Goal: Task Accomplishment & Management: Manage account settings

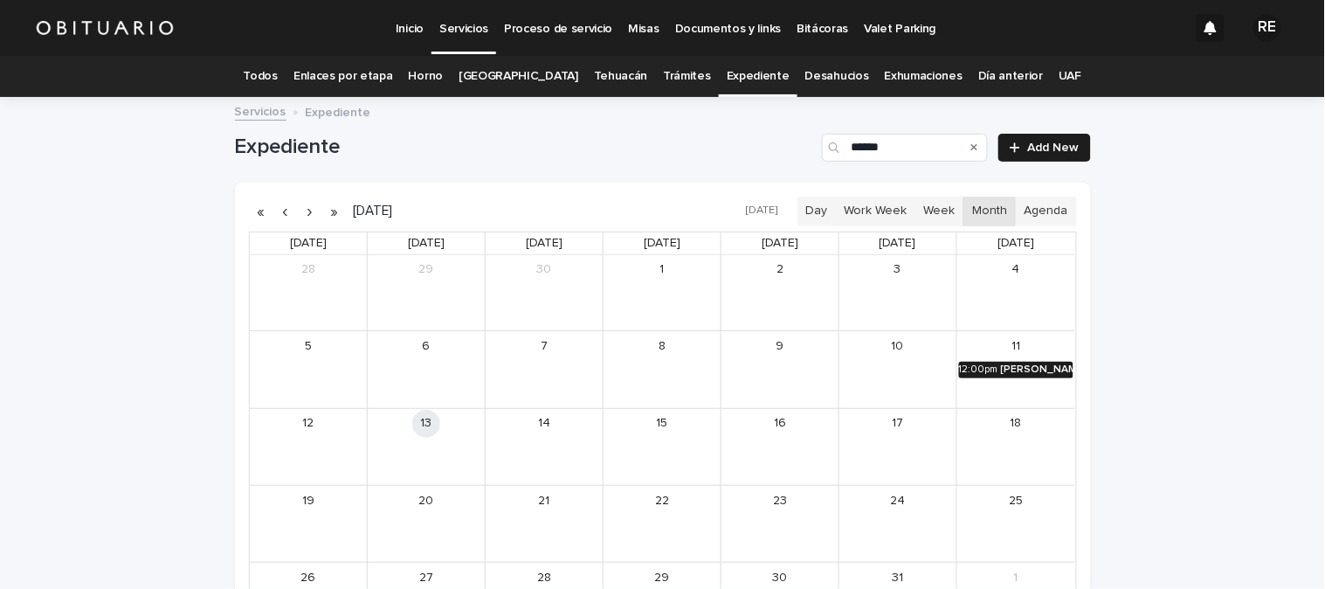
click at [1018, 369] on div "[PERSON_NAME]" at bounding box center [1037, 369] width 72 height 12
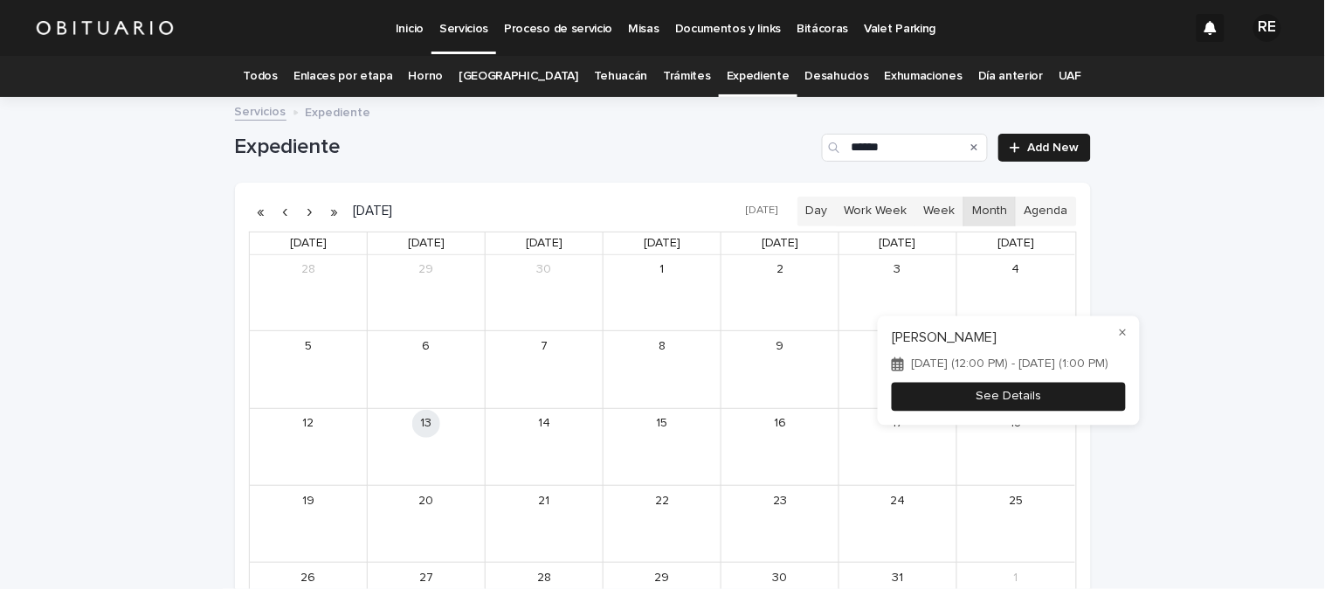
click at [1042, 395] on button "See Details" at bounding box center [1009, 396] width 234 height 29
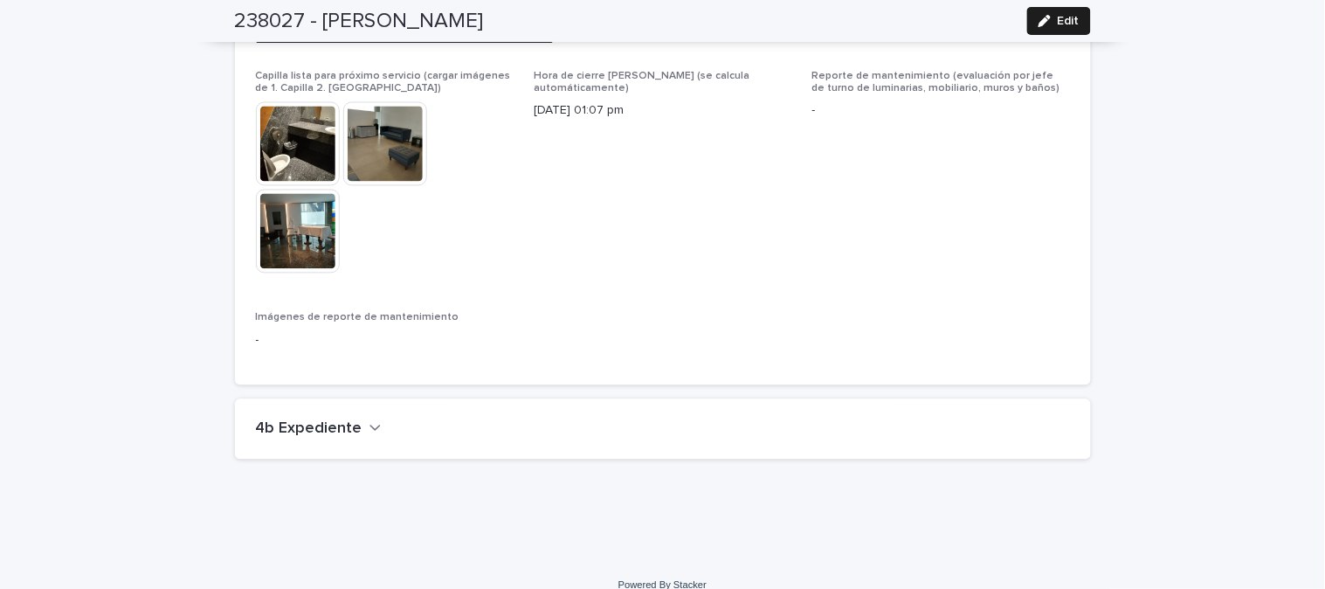
scroll to position [4254, 0]
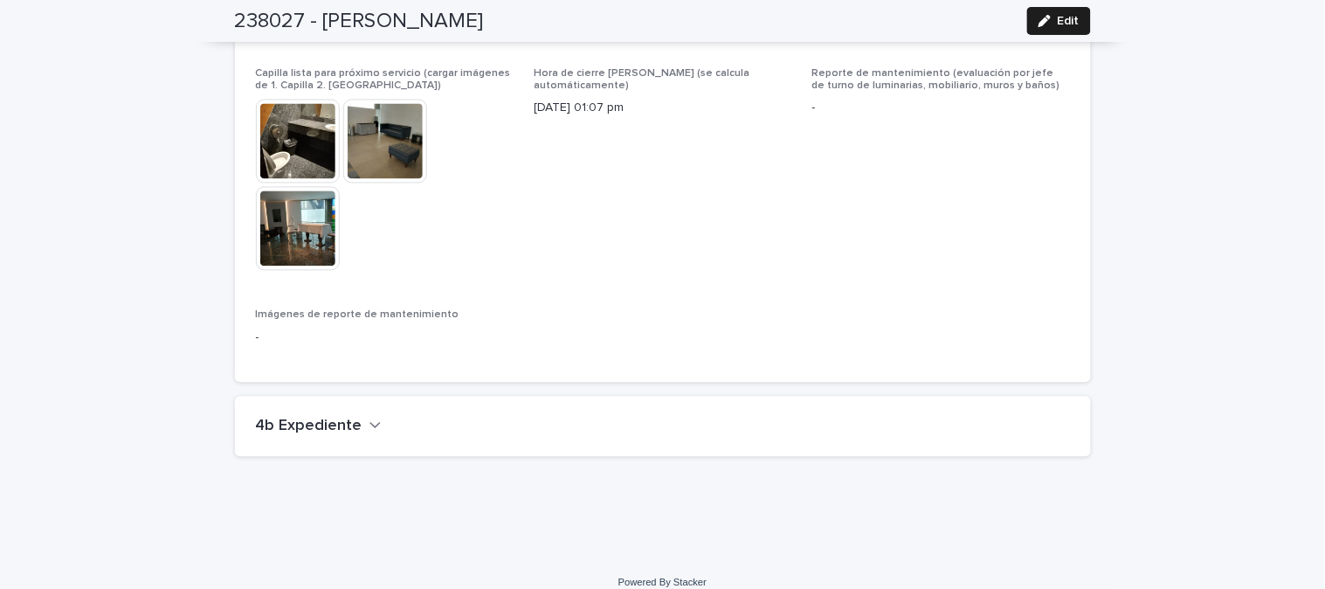
click at [315, 397] on div "4b Expediente" at bounding box center [663, 427] width 856 height 61
click at [352, 417] on button "4b Expediente" at bounding box center [319, 426] width 126 height 19
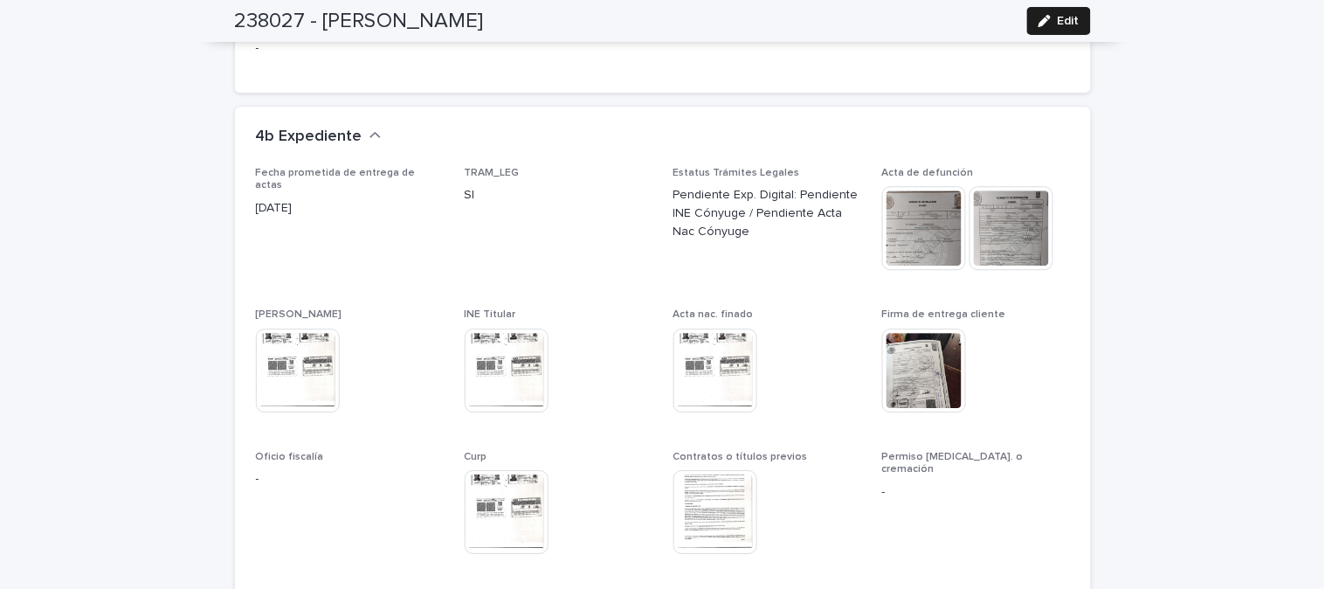
scroll to position [4545, 0]
click at [894, 195] on img at bounding box center [924, 227] width 84 height 84
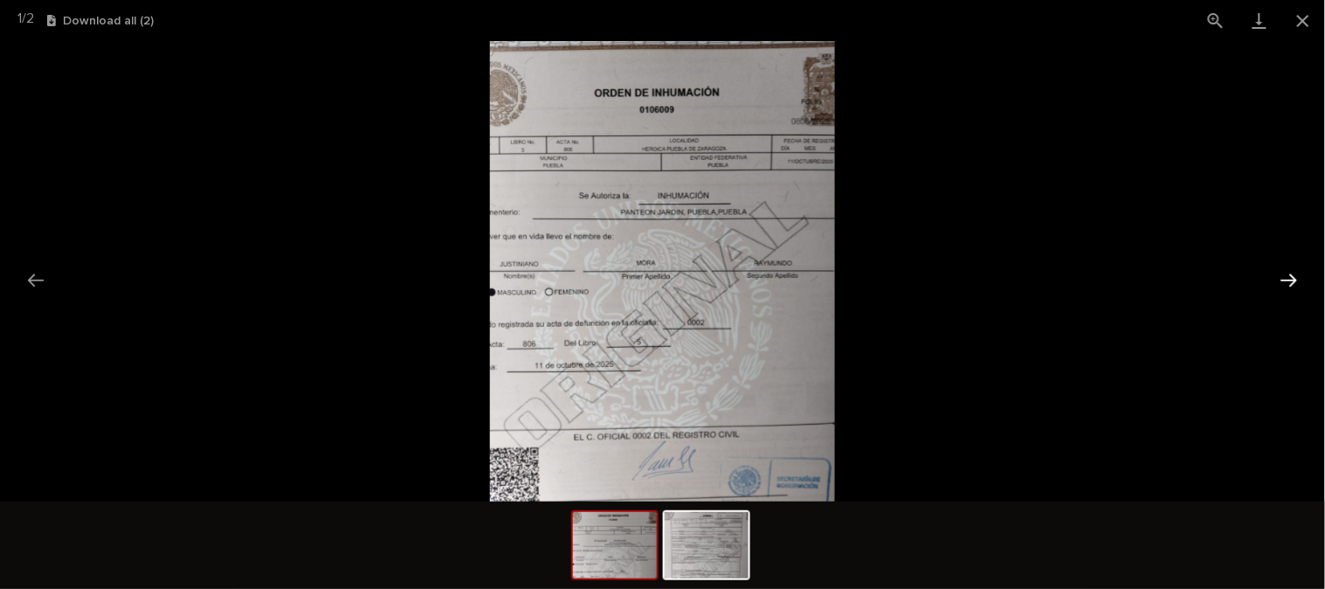
click at [1300, 269] on button "Next slide" at bounding box center [1289, 280] width 37 height 34
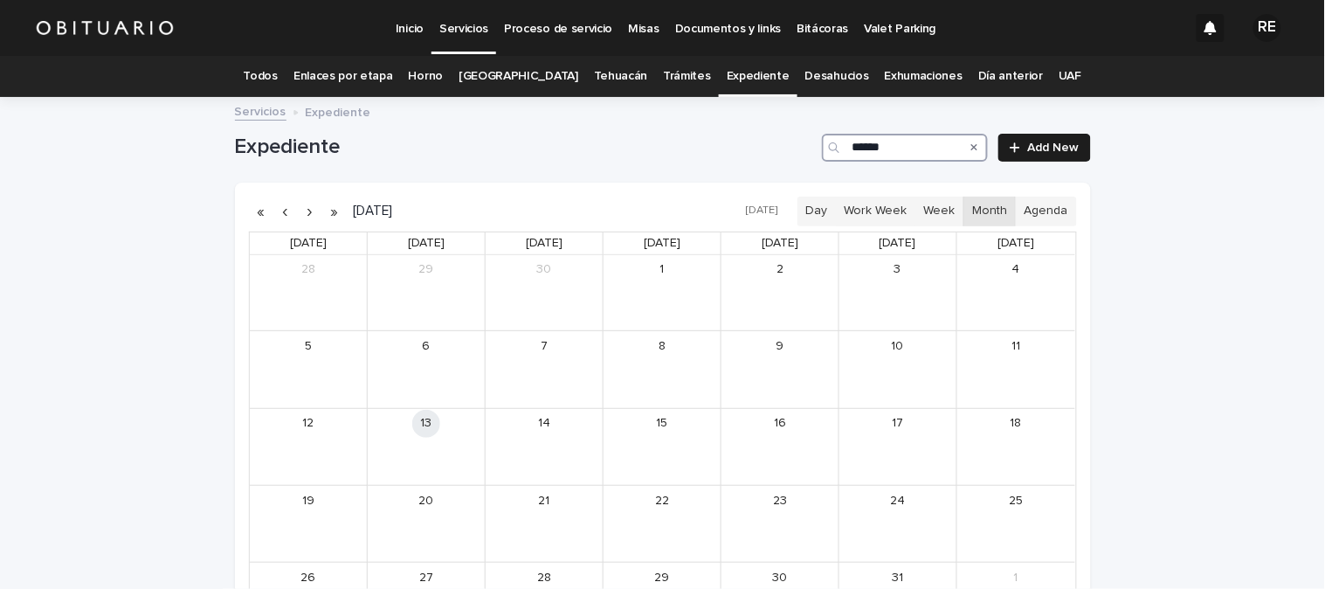
drag, startPoint x: 914, startPoint y: 145, endPoint x: 959, endPoint y: 149, distance: 44.8
click at [914, 145] on input "******" at bounding box center [905, 148] width 166 height 28
click at [976, 143] on div "Search" at bounding box center [974, 148] width 28 height 28
click at [971, 143] on icon "Search" at bounding box center [974, 147] width 7 height 10
click at [946, 137] on input "Search" at bounding box center [905, 148] width 166 height 28
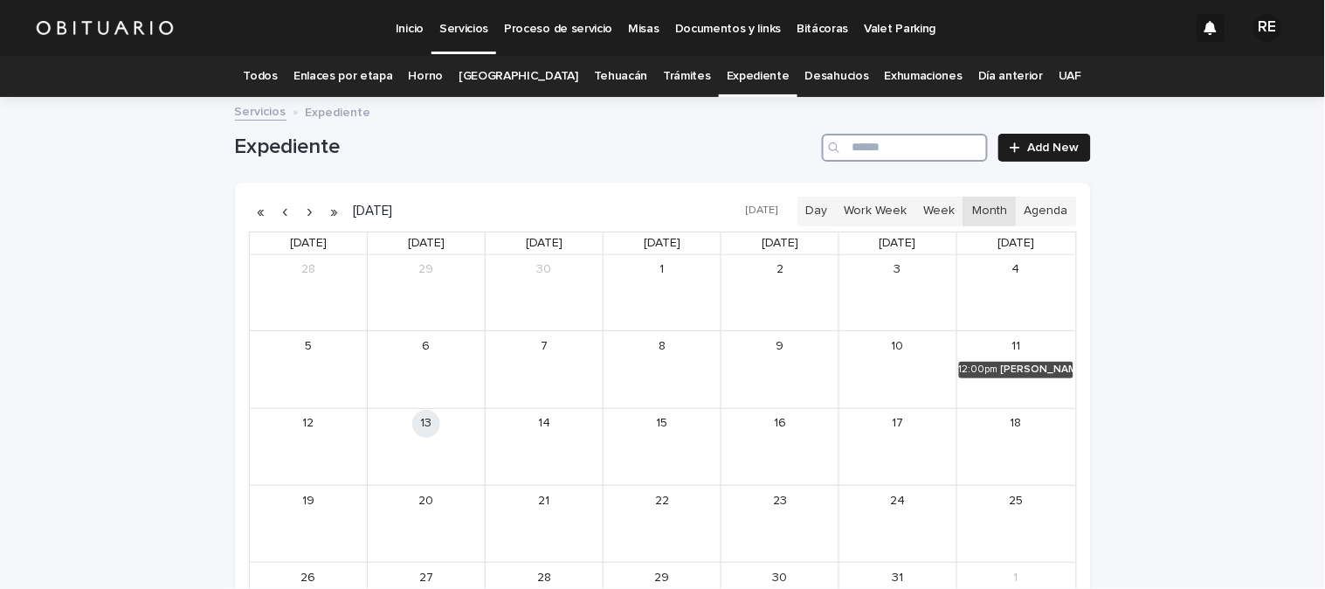
click at [918, 158] on input "Search" at bounding box center [905, 148] width 166 height 28
click at [1005, 371] on div "[PERSON_NAME] [PERSON_NAME]" at bounding box center [1034, 369] width 79 height 12
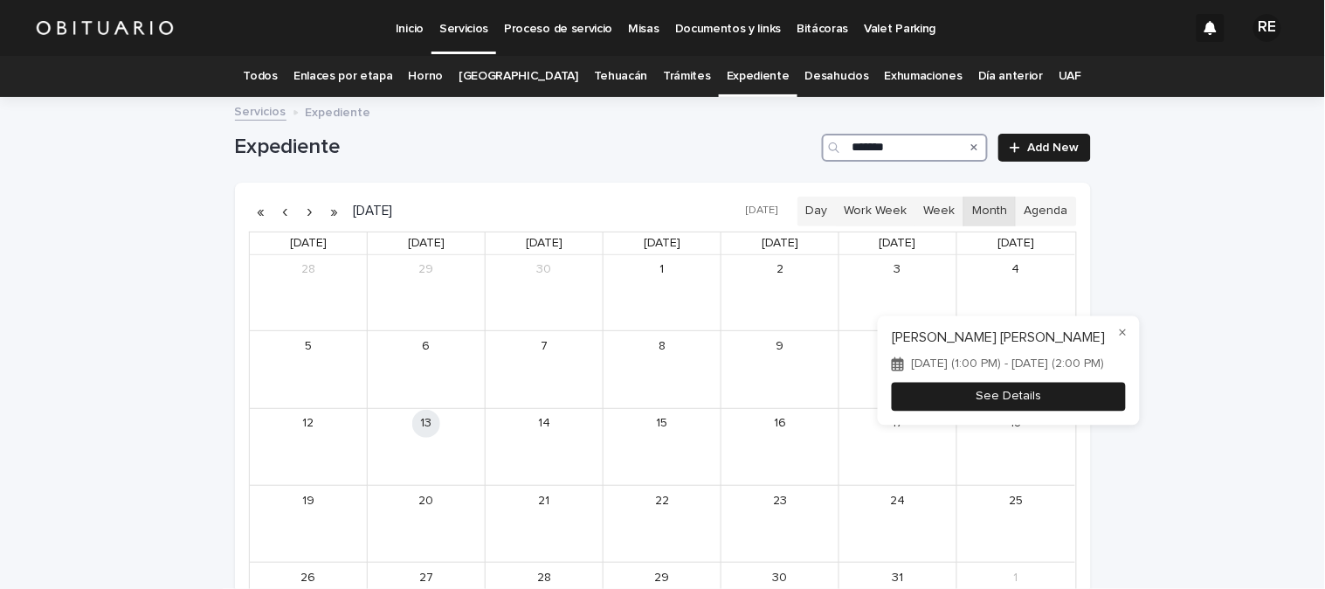
type input "*******"
click at [1060, 407] on button "See Details" at bounding box center [1009, 396] width 234 height 29
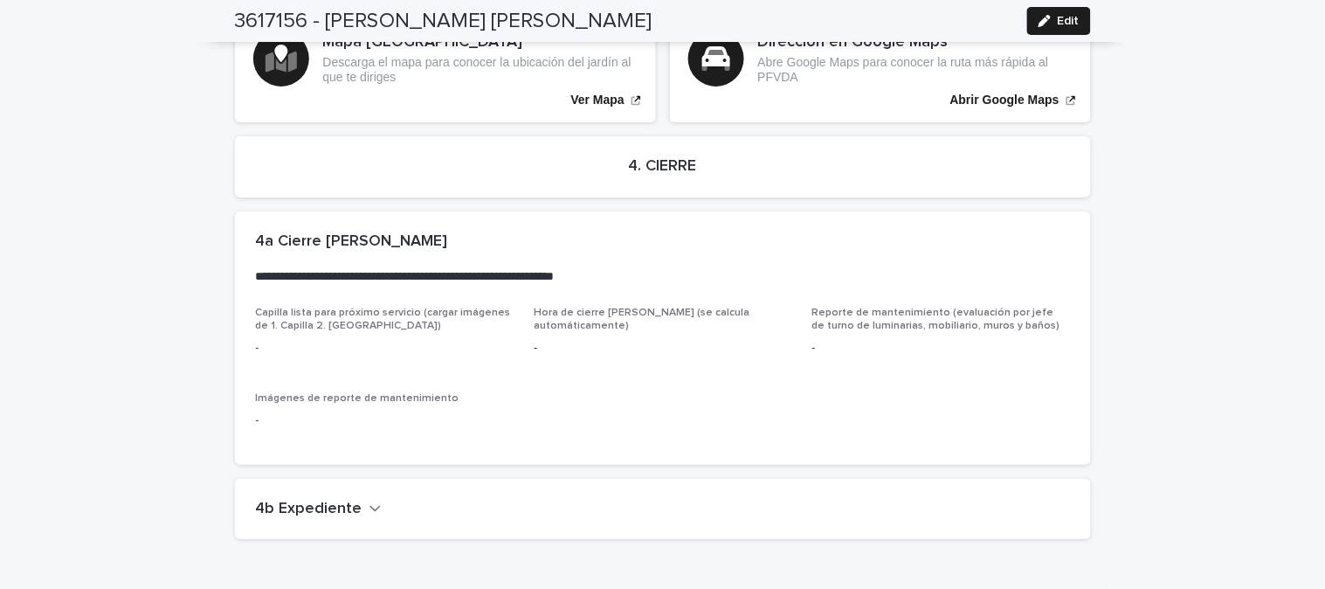
scroll to position [3483, 0]
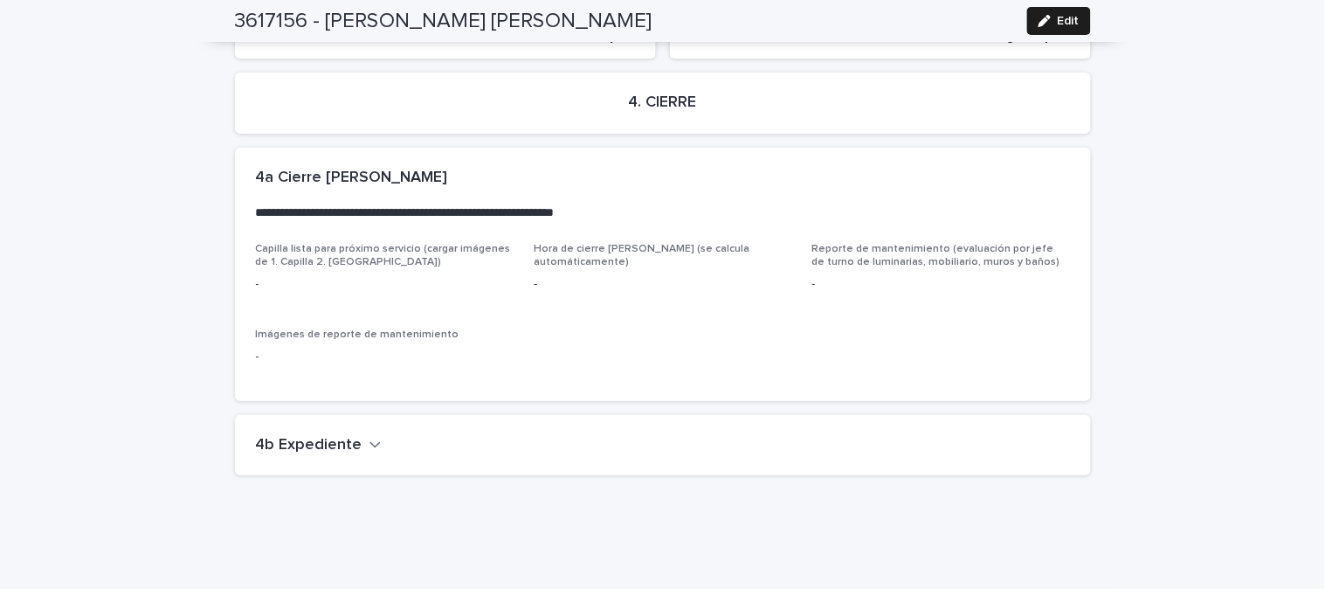
click at [327, 436] on h2 "4b Expediente" at bounding box center [309, 445] width 107 height 19
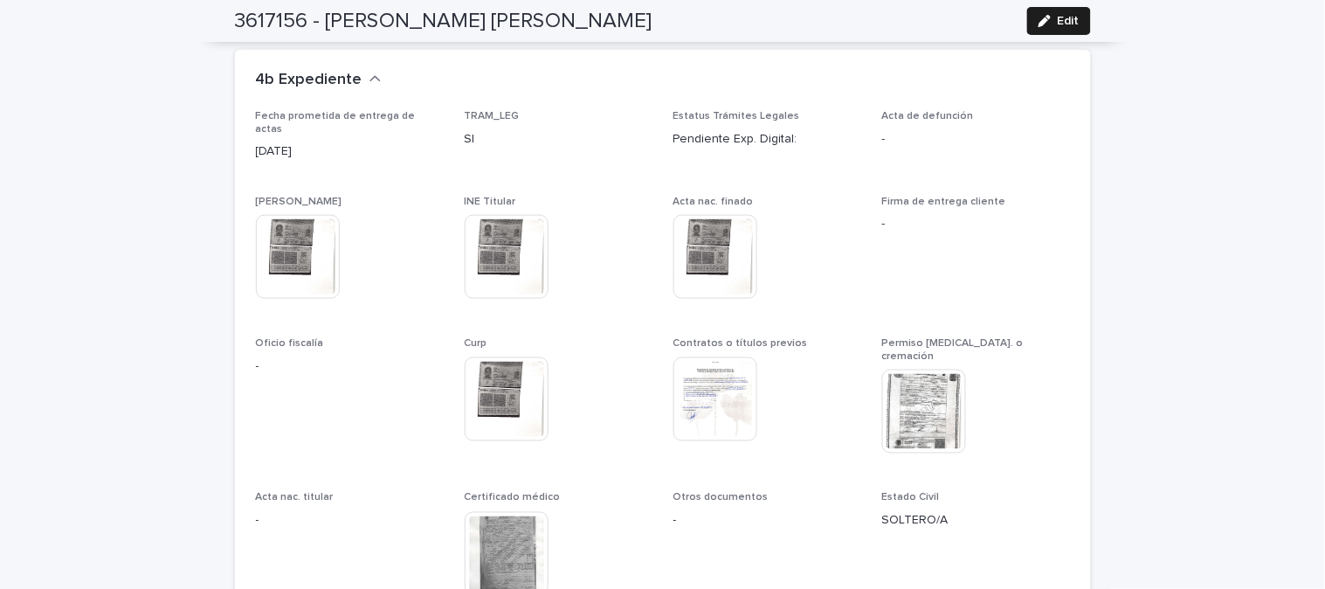
scroll to position [3751, 0]
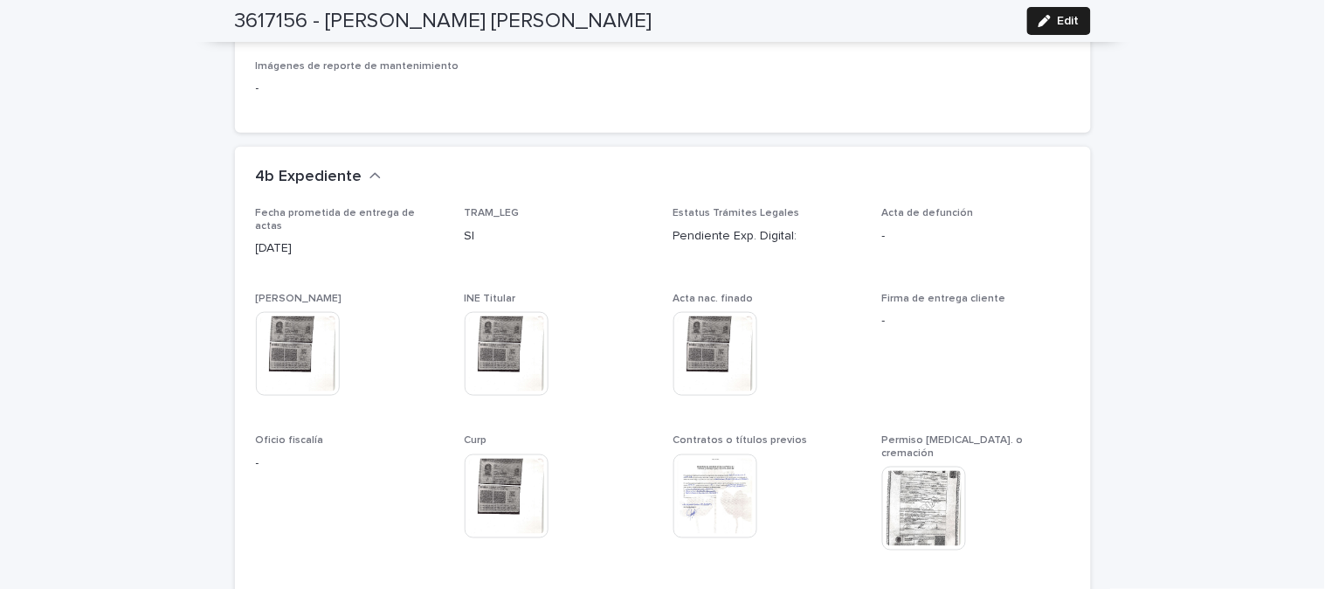
click at [900, 466] on img at bounding box center [924, 508] width 84 height 84
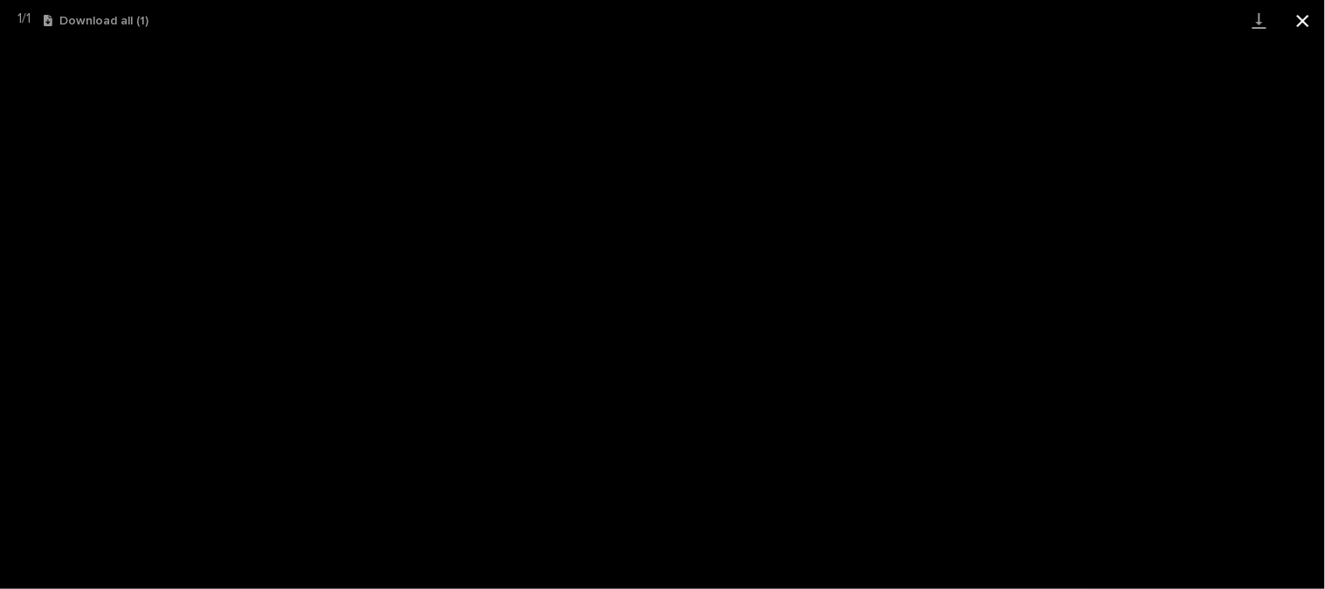
click at [1304, 16] on button "Close gallery" at bounding box center [1303, 20] width 44 height 41
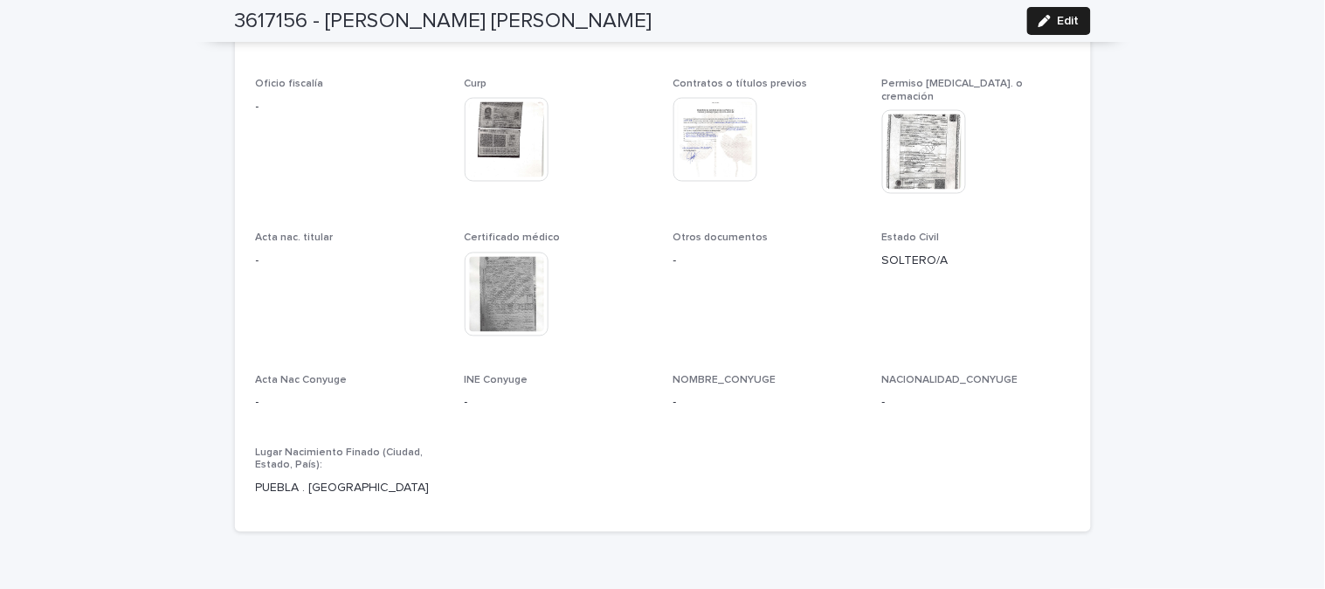
scroll to position [4140, 0]
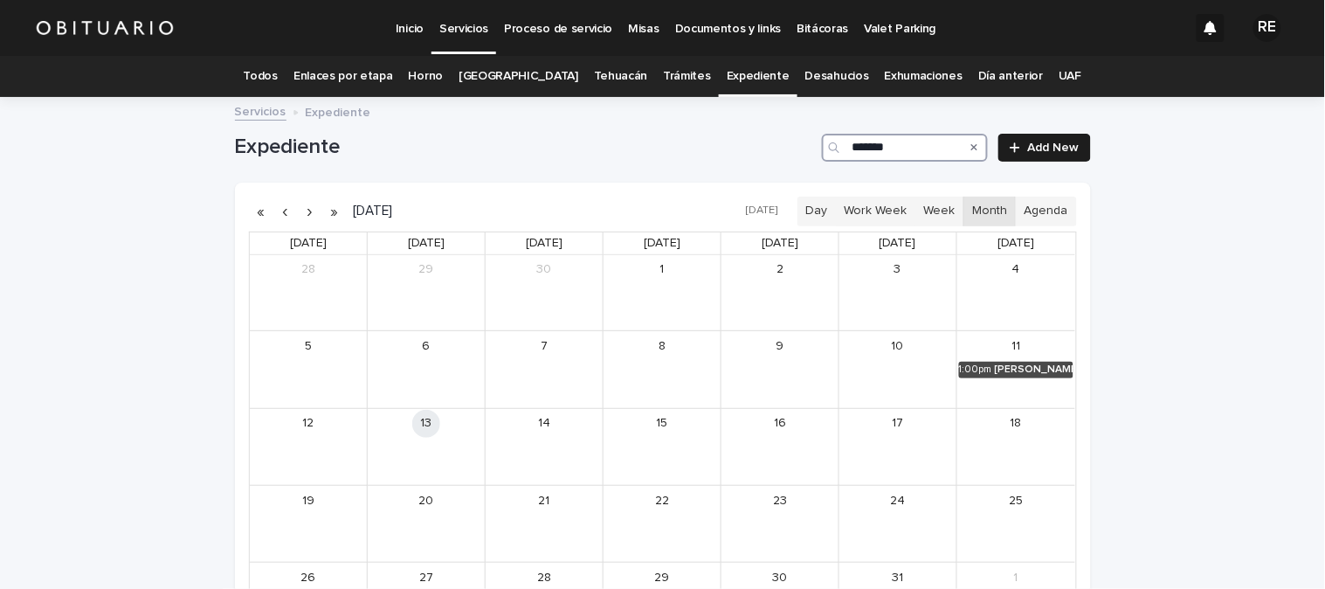
click at [911, 150] on input "*******" at bounding box center [905, 148] width 166 height 28
click at [559, 444] on div "[PERSON_NAME]" at bounding box center [563, 447] width 75 height 12
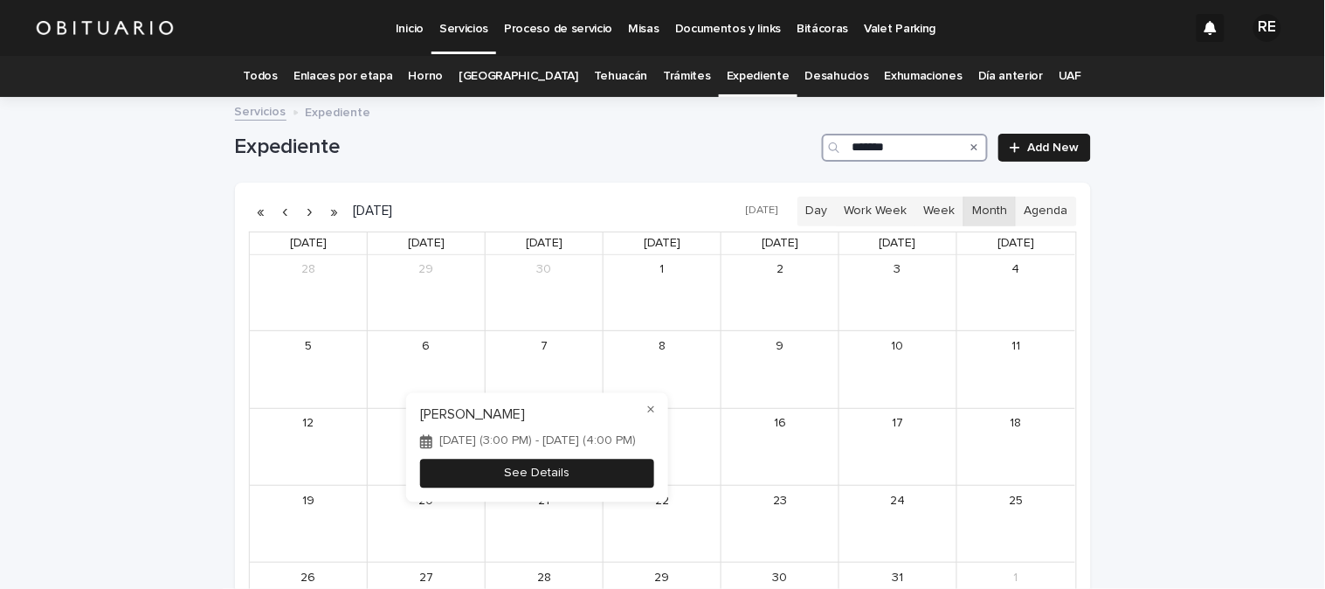
type input "*******"
click at [596, 484] on button "See Details" at bounding box center [537, 473] width 234 height 29
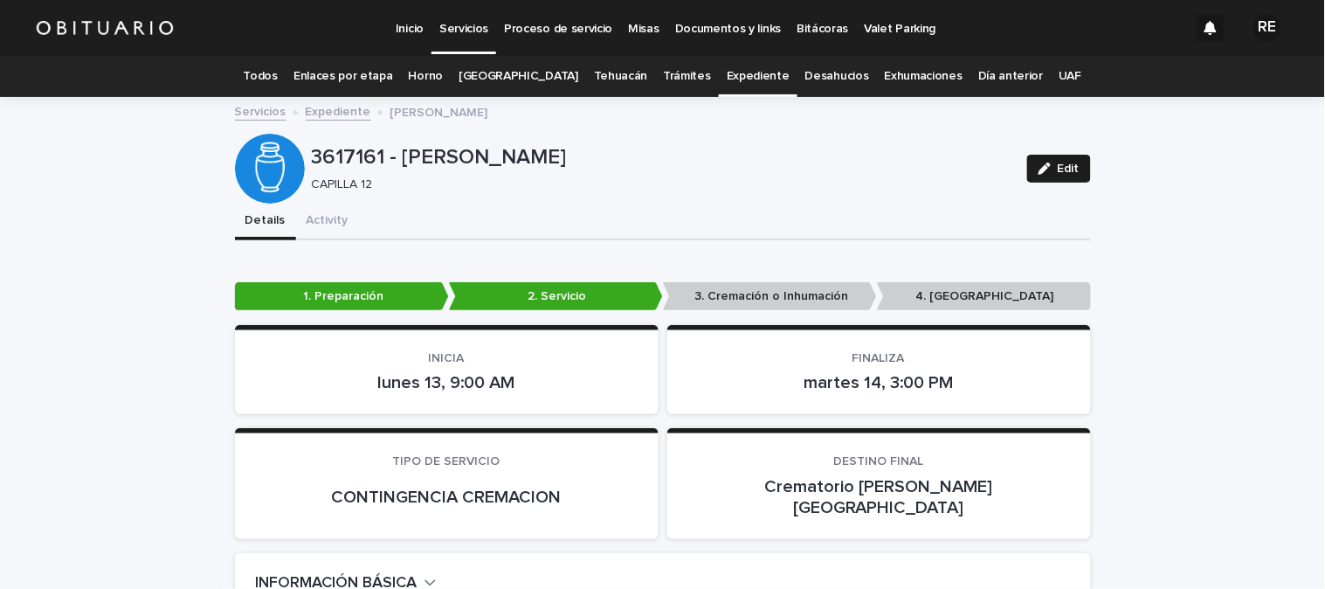
drag, startPoint x: 1045, startPoint y: 169, endPoint x: 1319, endPoint y: 54, distance: 296.3
click at [1045, 169] on div "button" at bounding box center [1047, 168] width 19 height 12
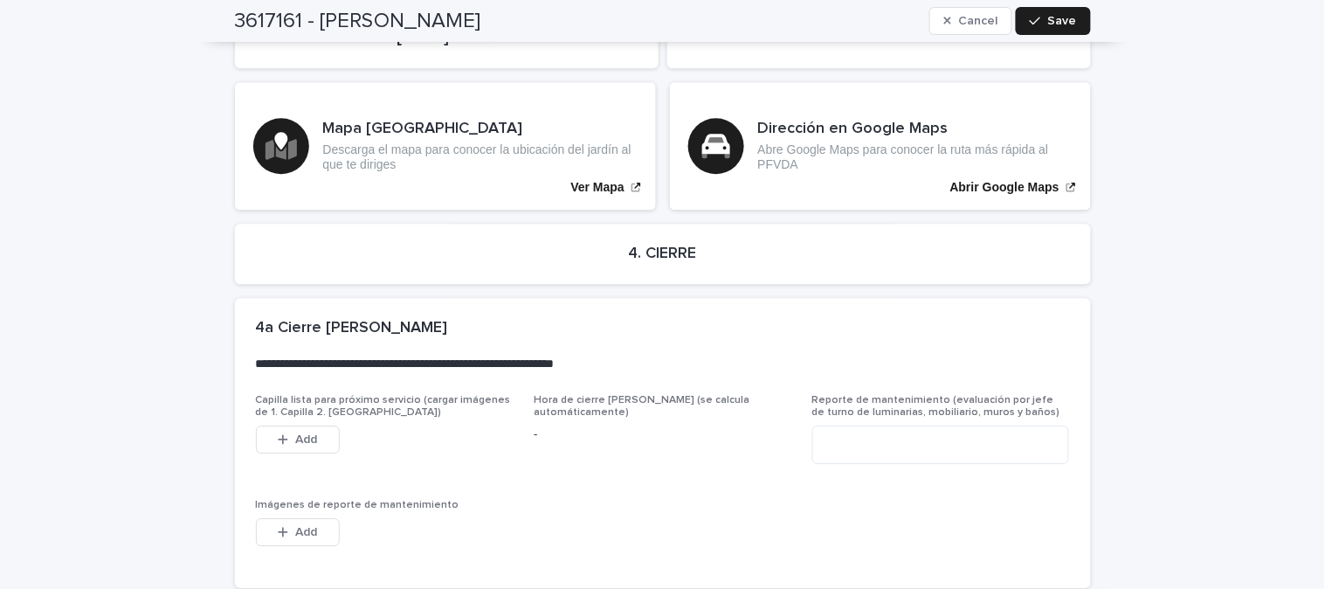
scroll to position [4657, 0]
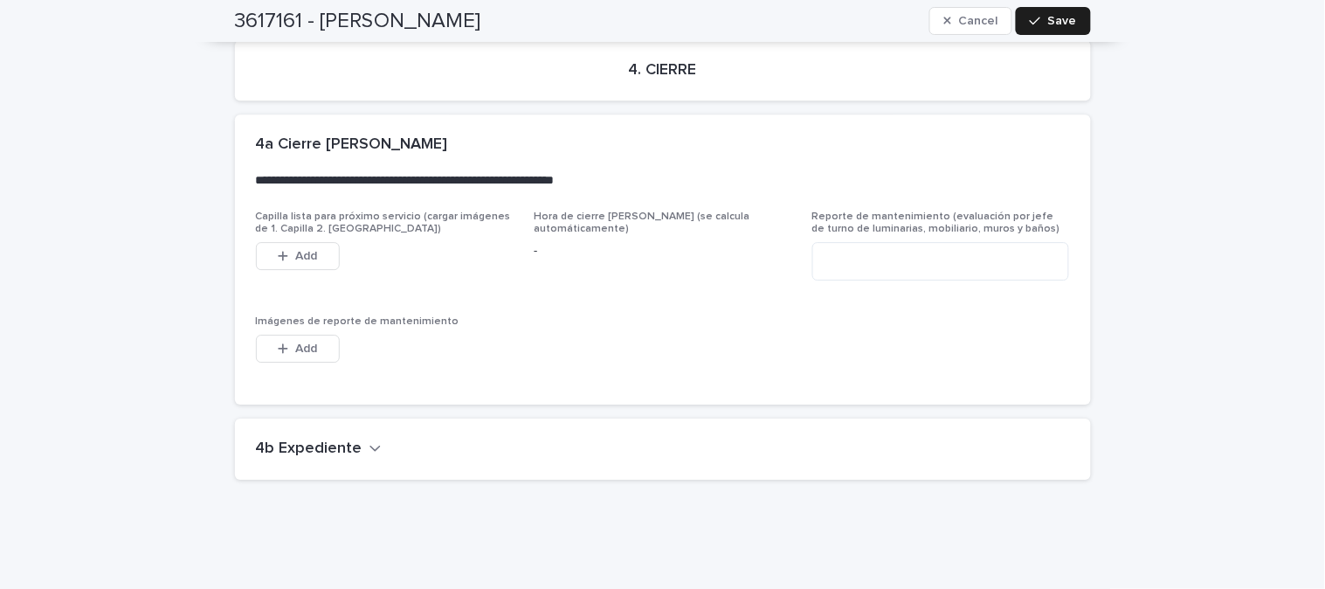
click at [319, 439] on h2 "4b Expediente" at bounding box center [309, 448] width 107 height 19
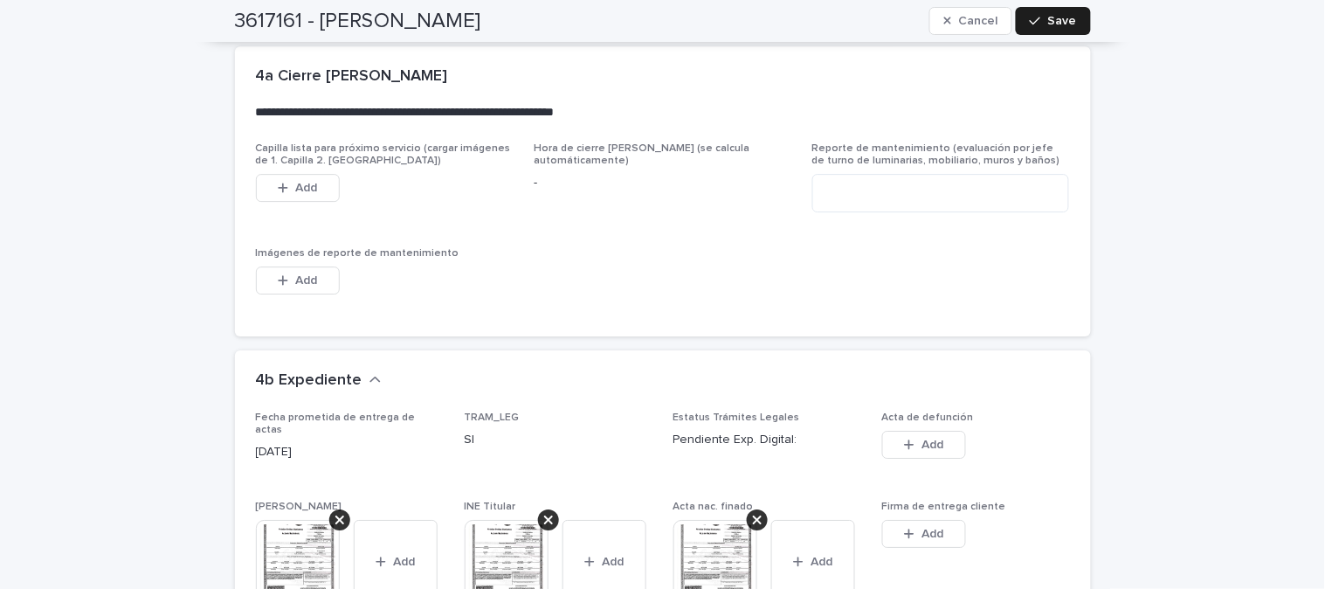
scroll to position [4754, 0]
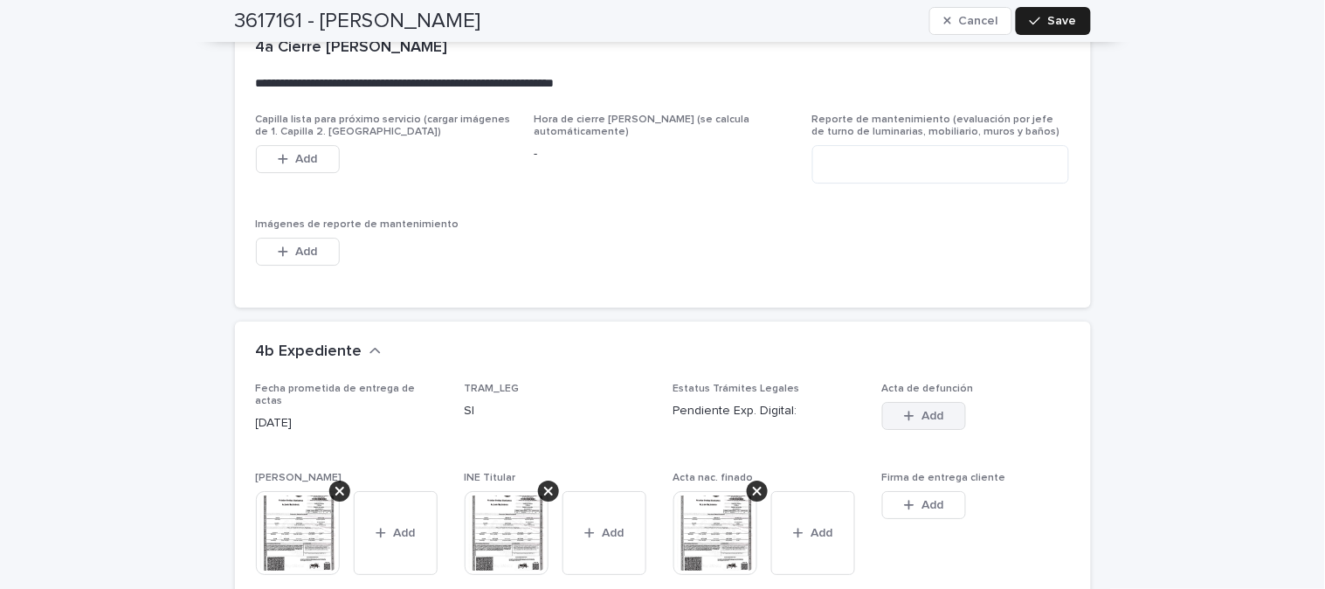
click at [904, 410] on icon "button" at bounding box center [909, 416] width 10 height 12
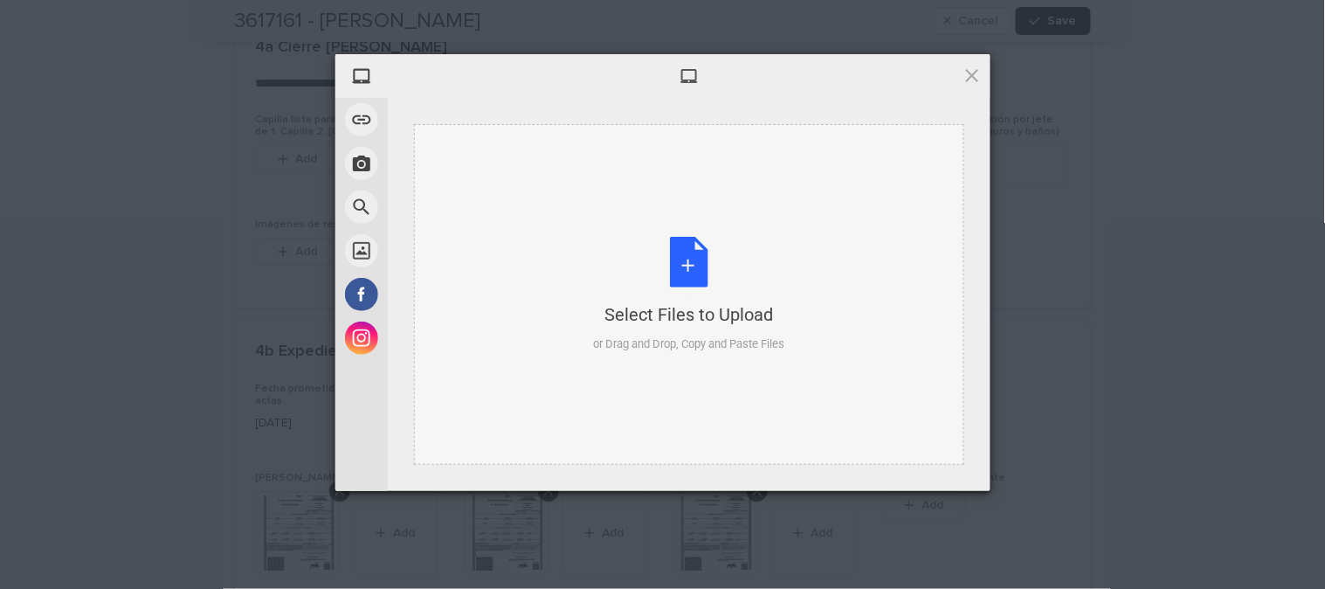
click at [685, 263] on div "Select Files to Upload or Drag and Drop, Copy and Paste Files" at bounding box center [688, 295] width 191 height 116
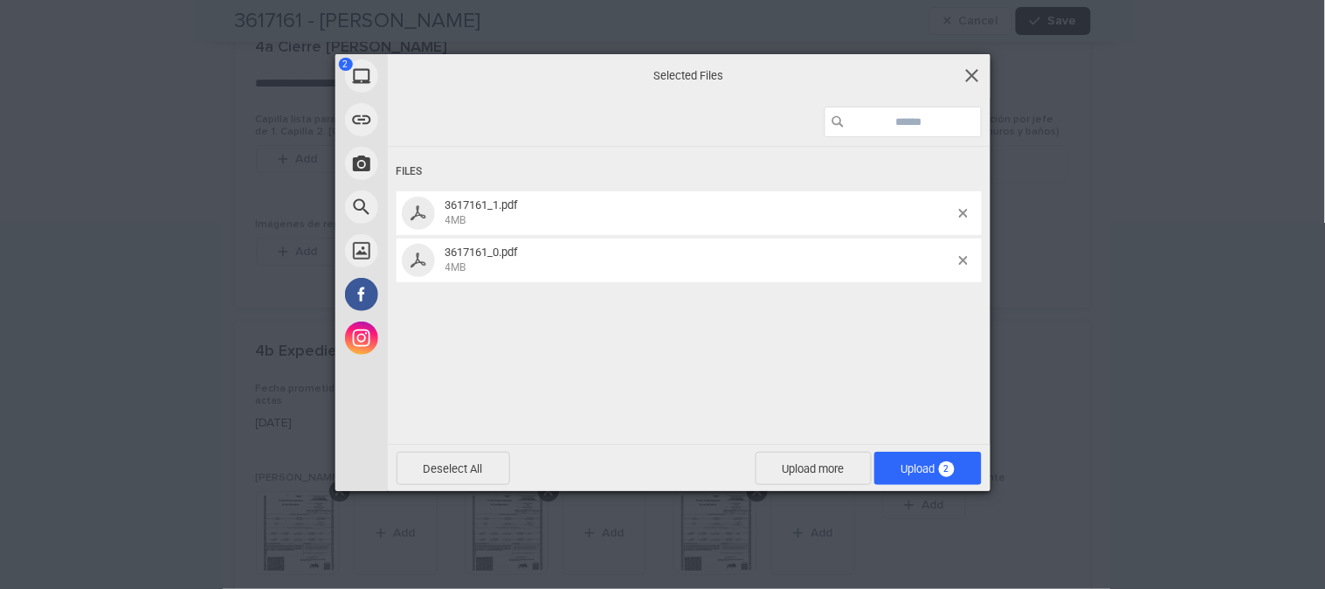
click at [970, 79] on span at bounding box center [971, 75] width 19 height 19
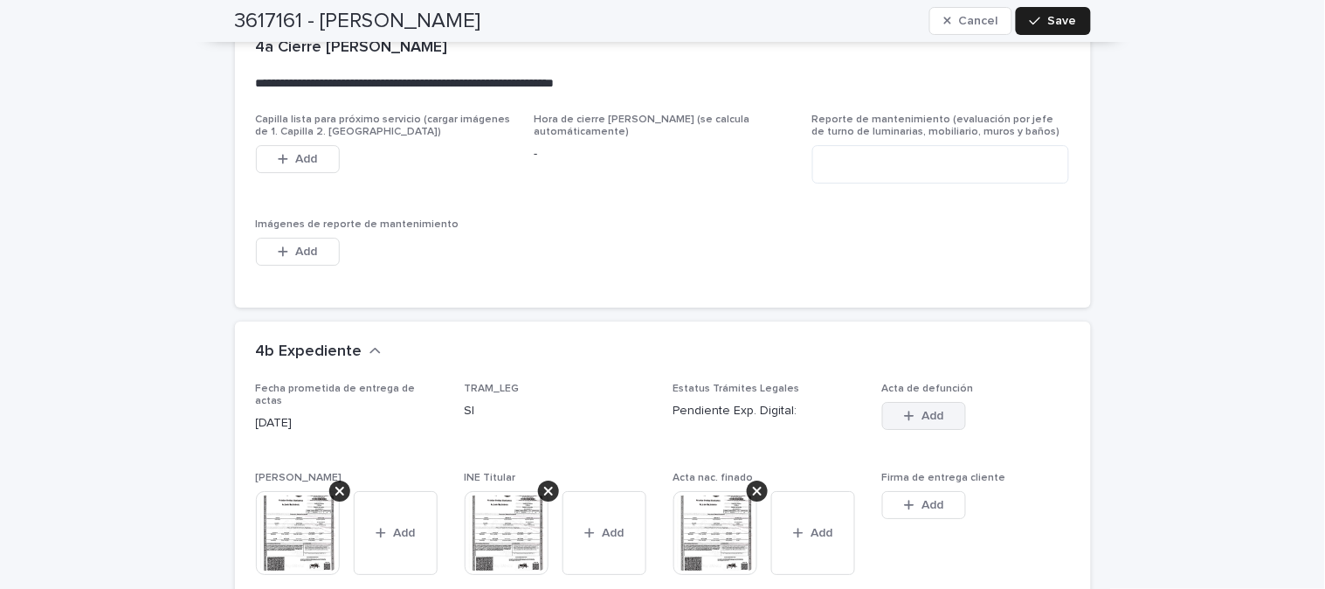
click at [912, 410] on div "button" at bounding box center [912, 416] width 17 height 12
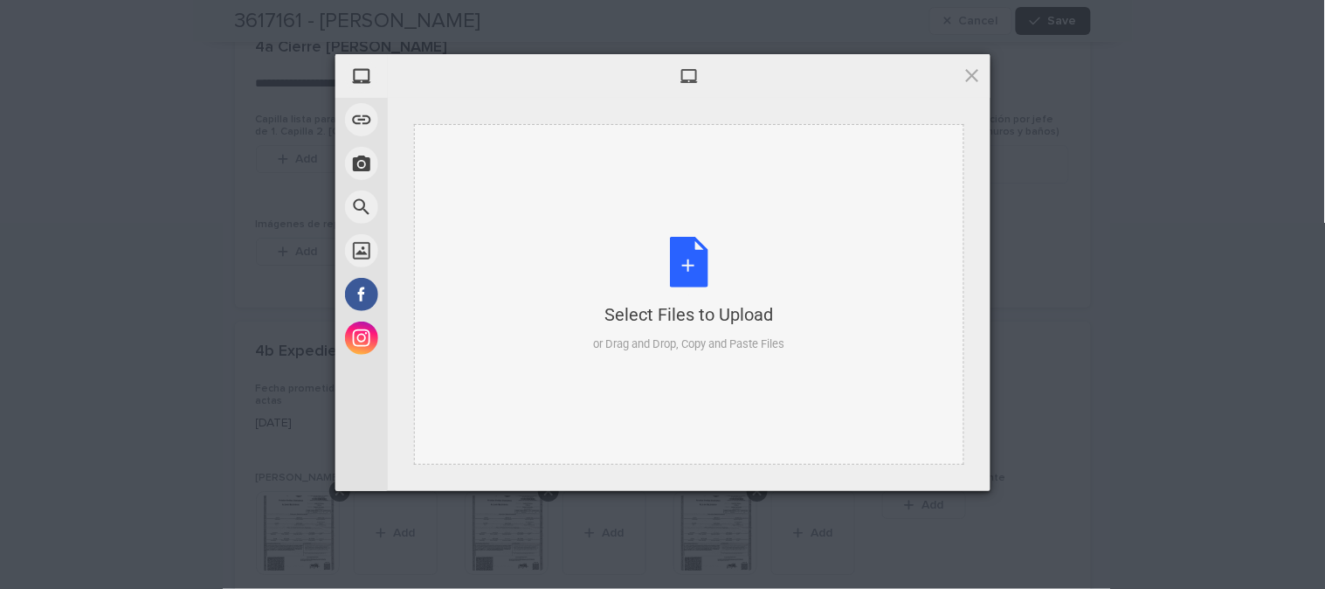
click at [682, 253] on div "Select Files to Upload or Drag and Drop, Copy and Paste Files" at bounding box center [688, 295] width 191 height 116
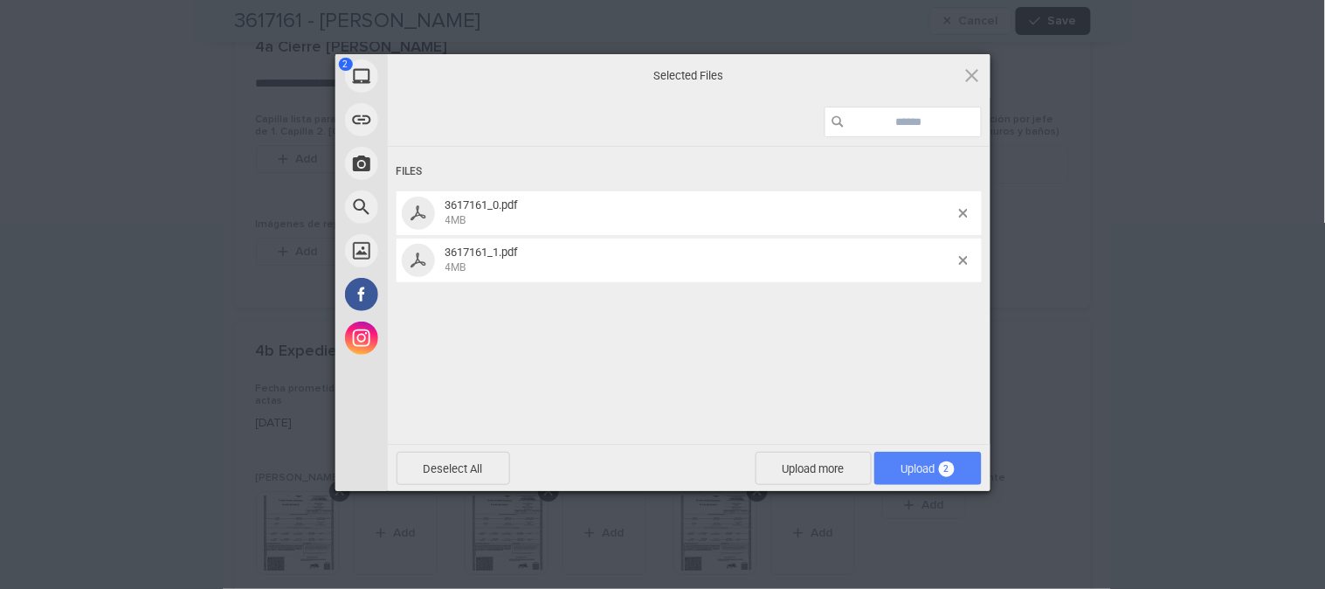
click at [933, 465] on span "Upload 2" at bounding box center [927, 468] width 53 height 13
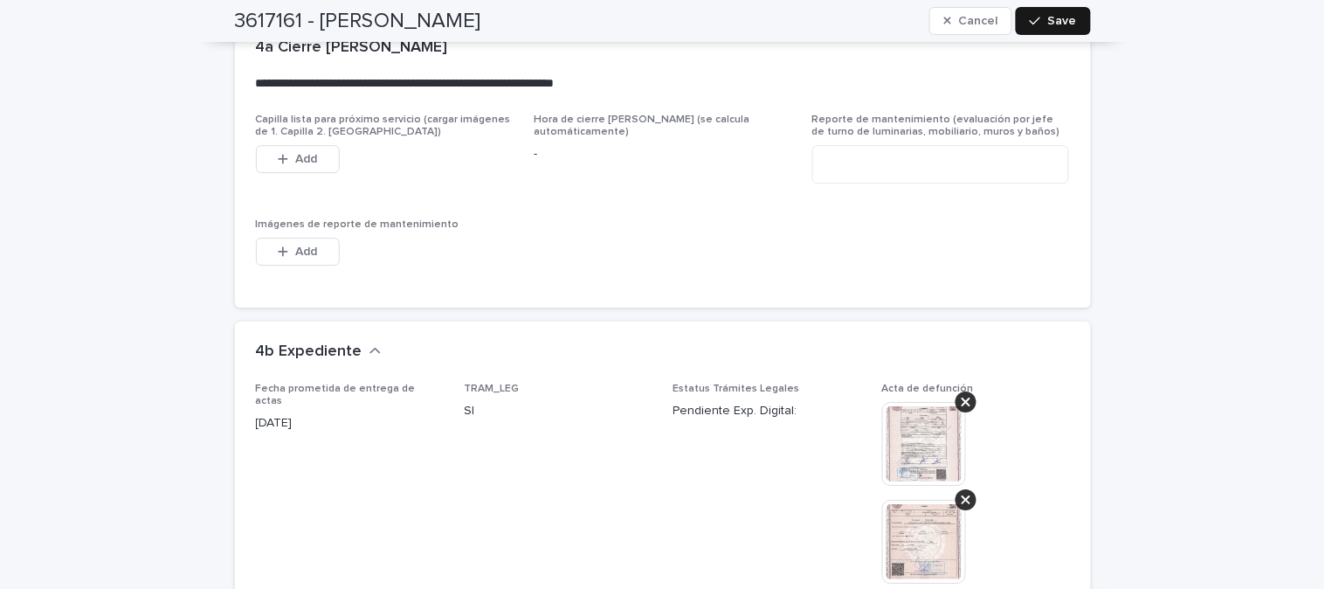
click at [1066, 18] on span "Save" at bounding box center [1062, 21] width 29 height 12
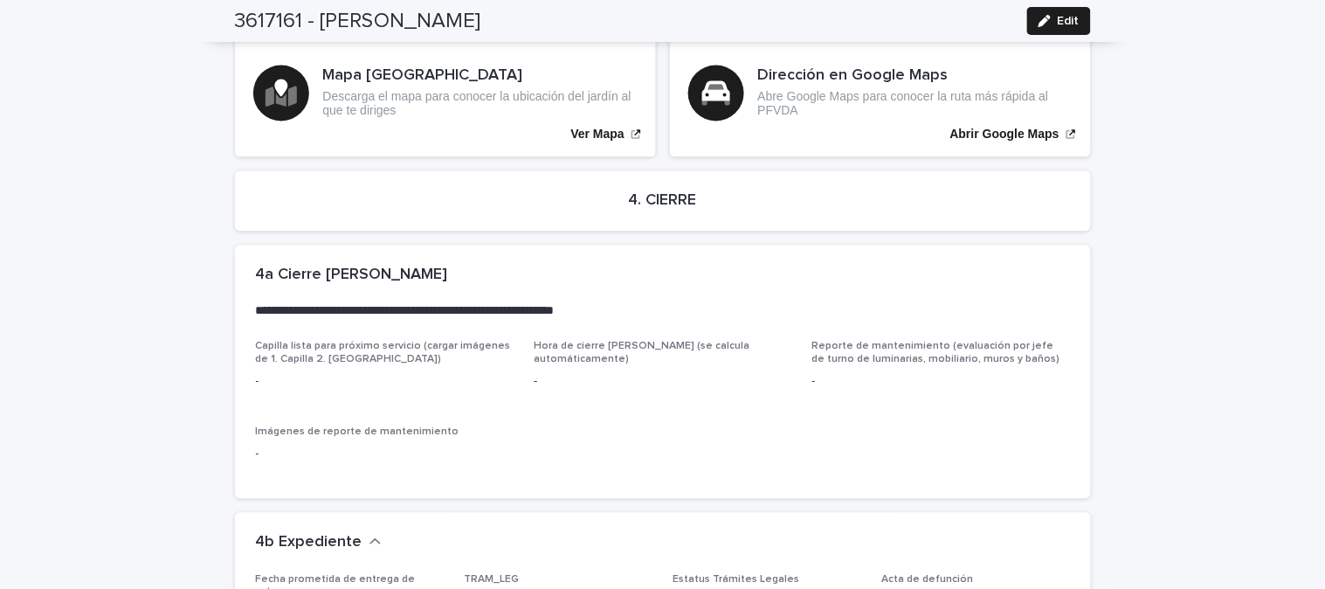
scroll to position [4074, 0]
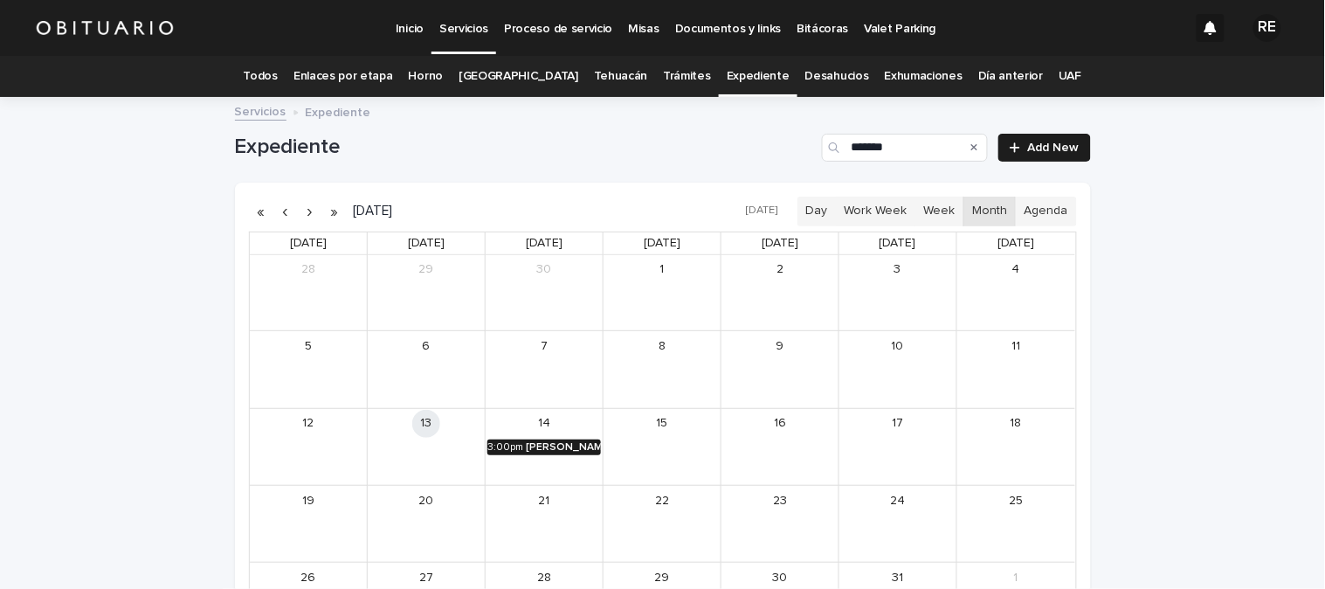
click at [548, 443] on div "[PERSON_NAME]" at bounding box center [563, 447] width 75 height 12
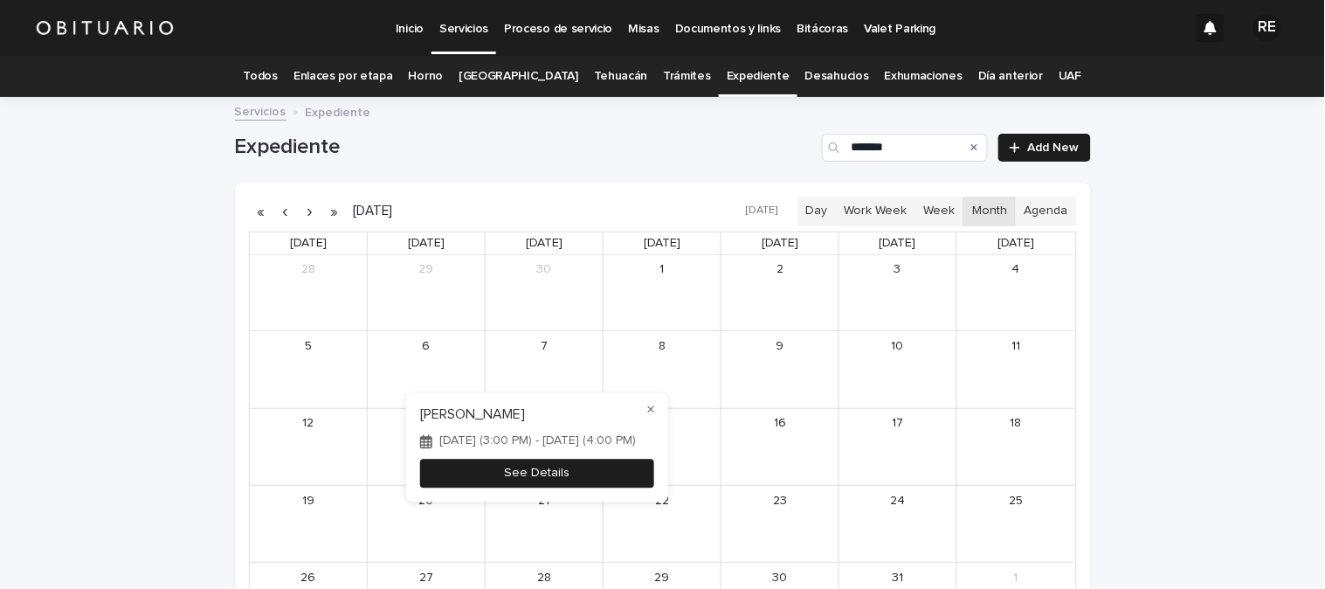
click at [624, 468] on button "See Details" at bounding box center [537, 473] width 234 height 29
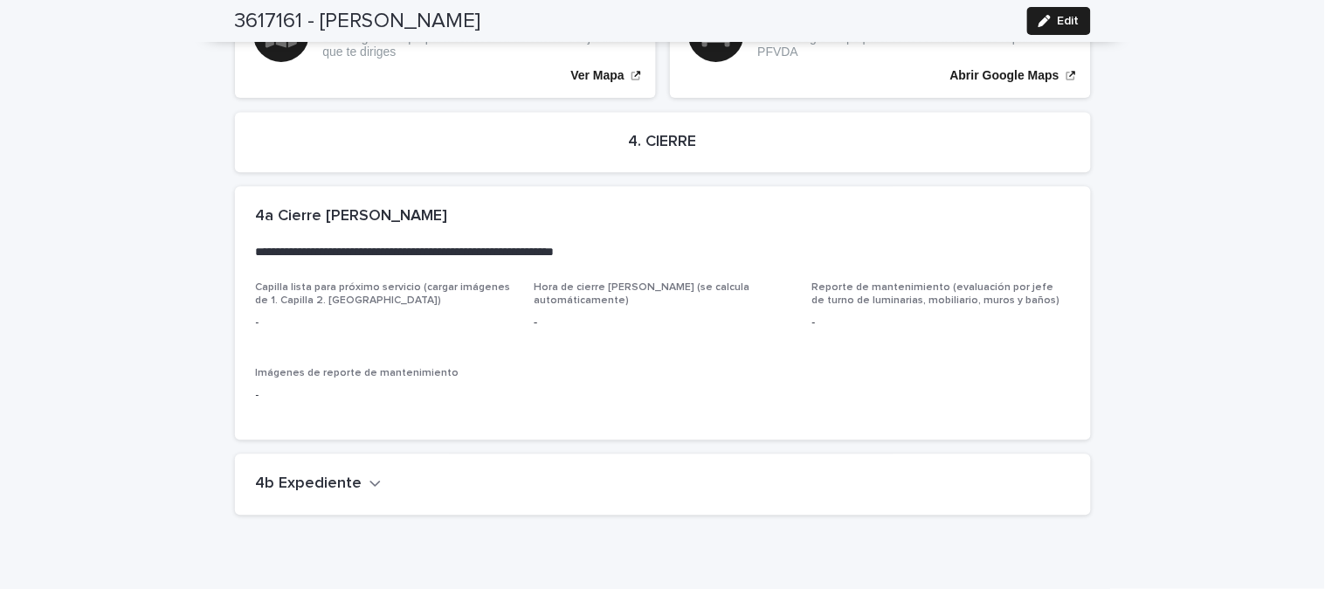
scroll to position [4341, 0]
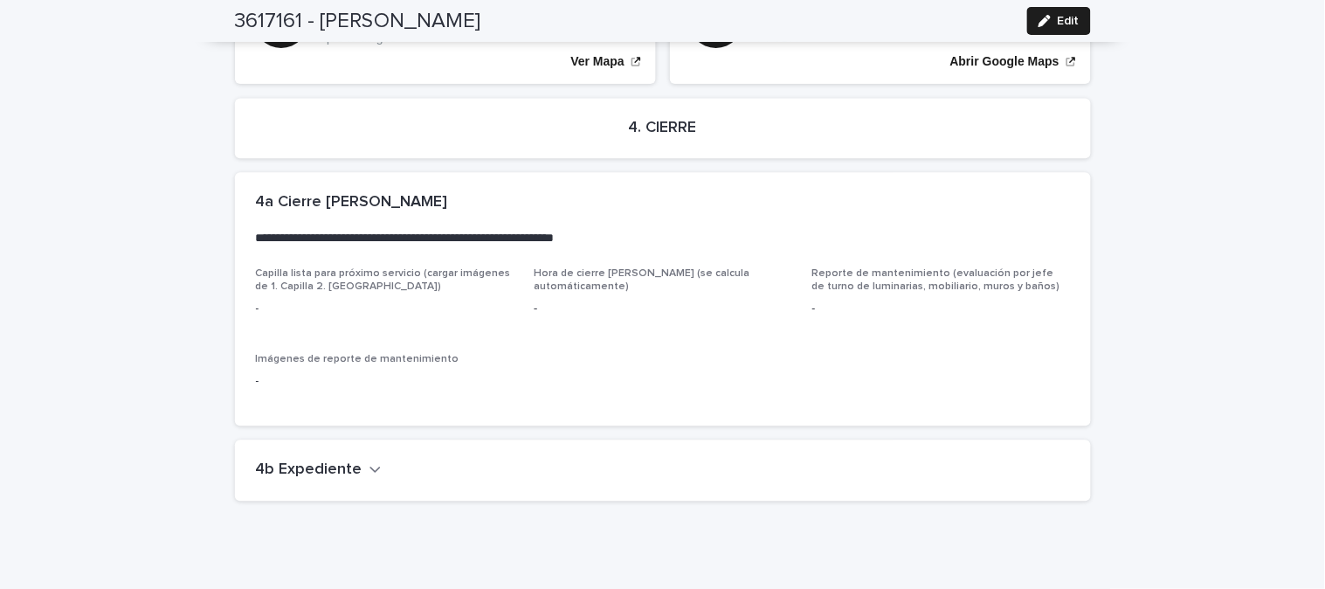
click at [329, 460] on h2 "4b Expediente" at bounding box center [309, 469] width 107 height 19
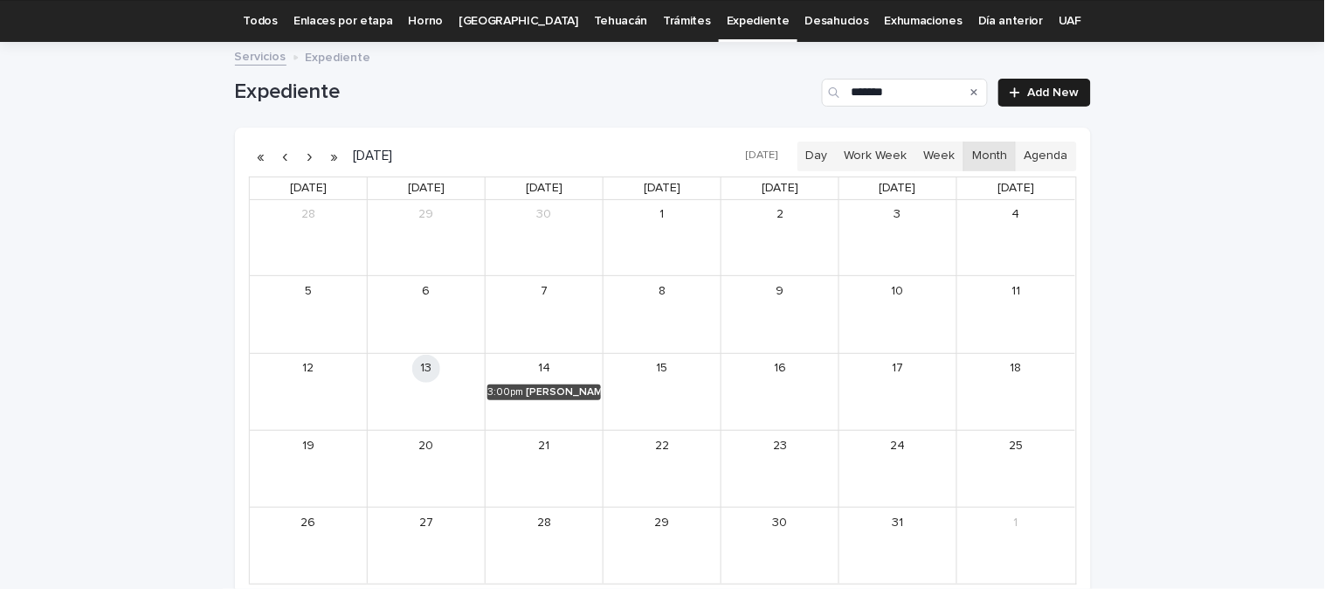
scroll to position [56, 0]
click at [897, 82] on input "*******" at bounding box center [905, 92] width 166 height 28
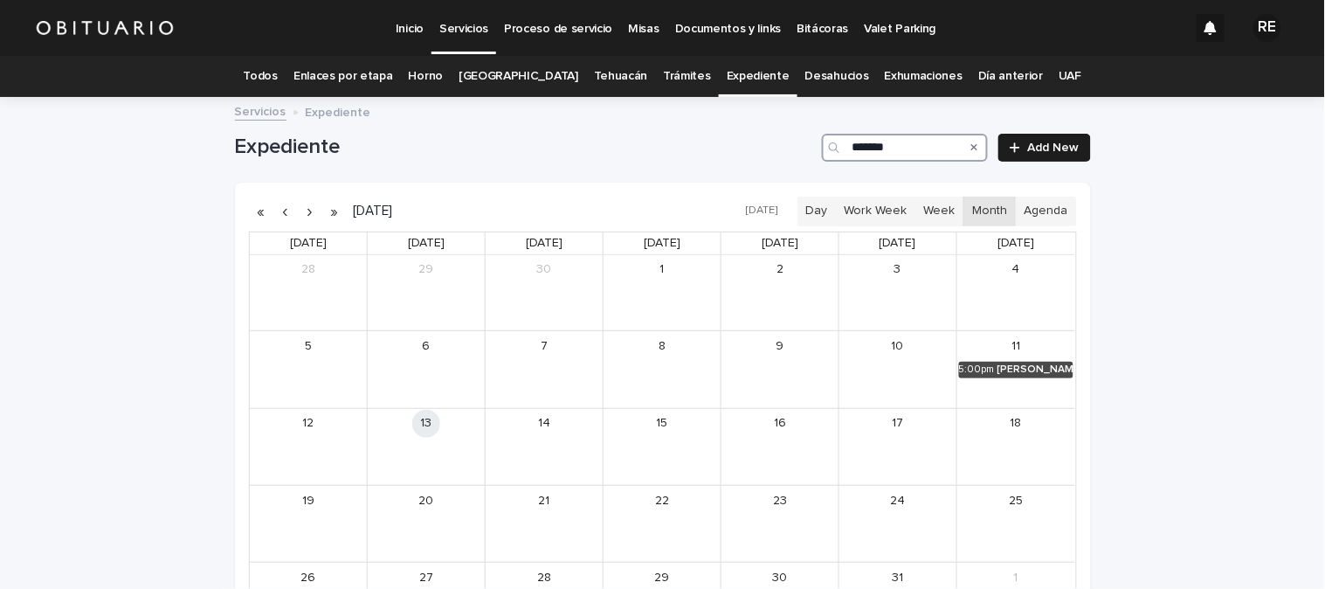
type input "*******"
click at [1031, 376] on div "[PERSON_NAME]" at bounding box center [1035, 369] width 76 height 12
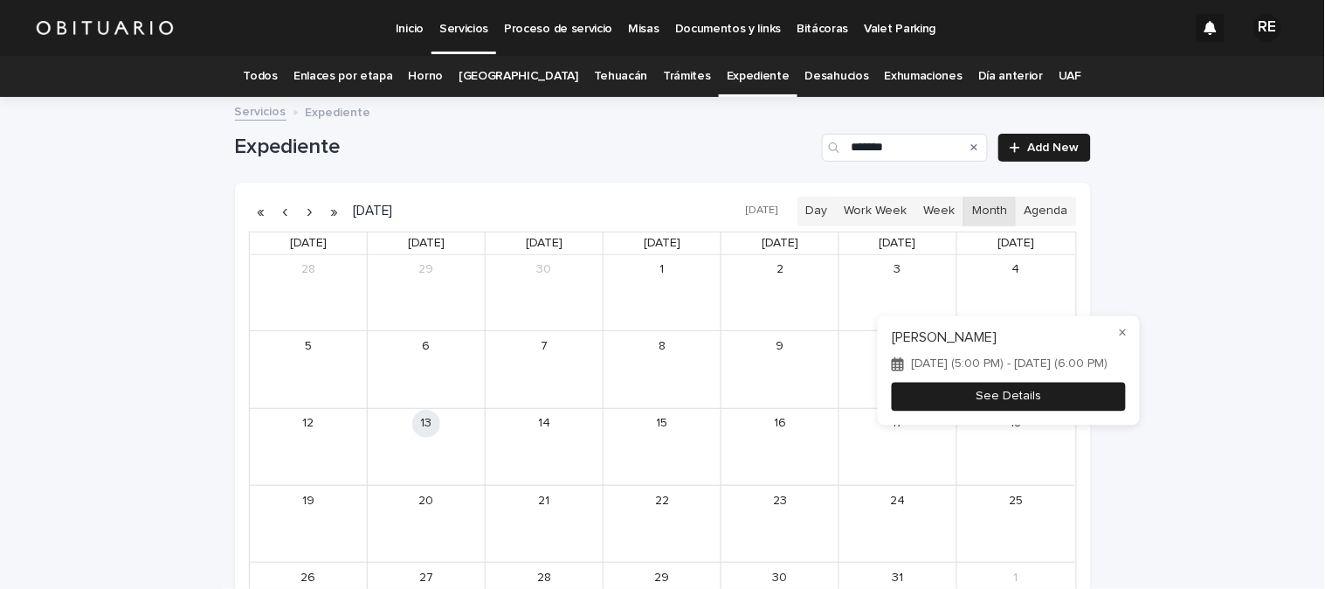
click at [1070, 395] on button "See Details" at bounding box center [1009, 396] width 234 height 29
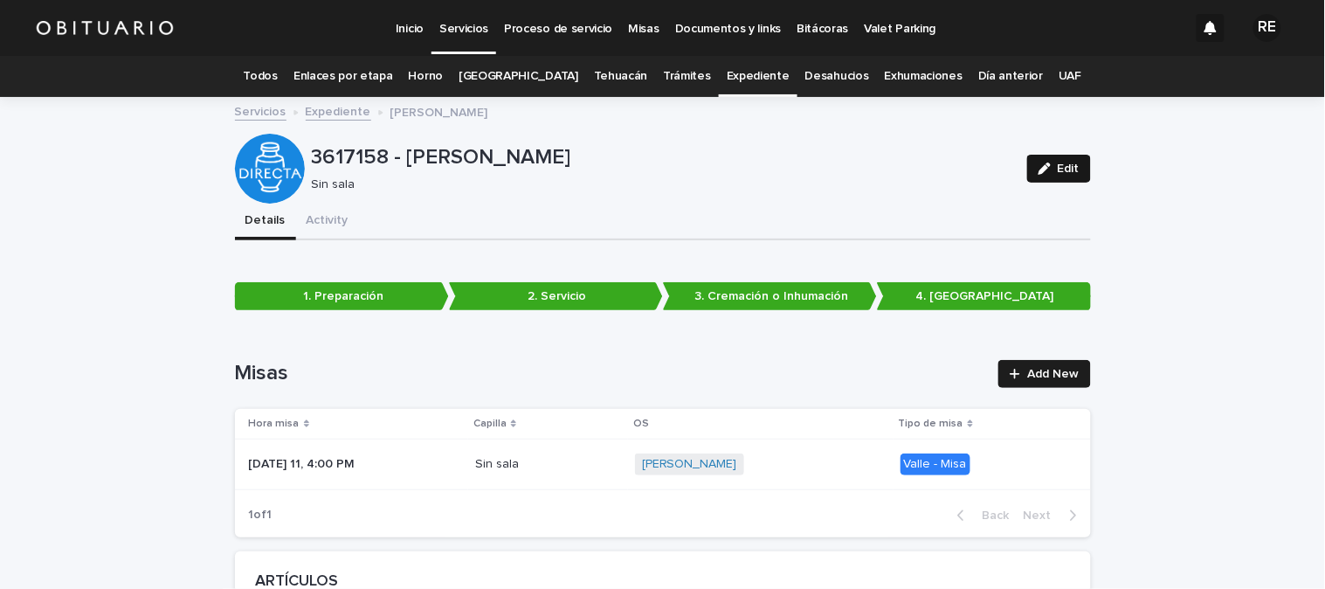
click at [1058, 173] on span "Edit" at bounding box center [1069, 168] width 22 height 12
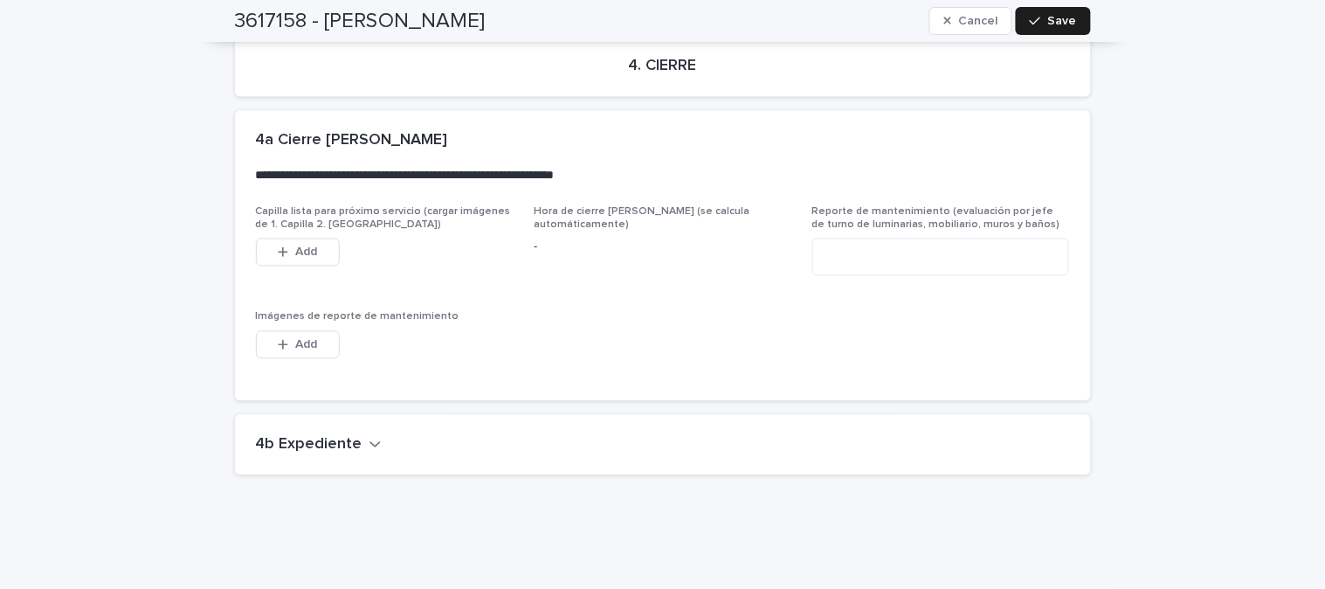
click at [307, 436] on h2 "4b Expediente" at bounding box center [309, 445] width 107 height 19
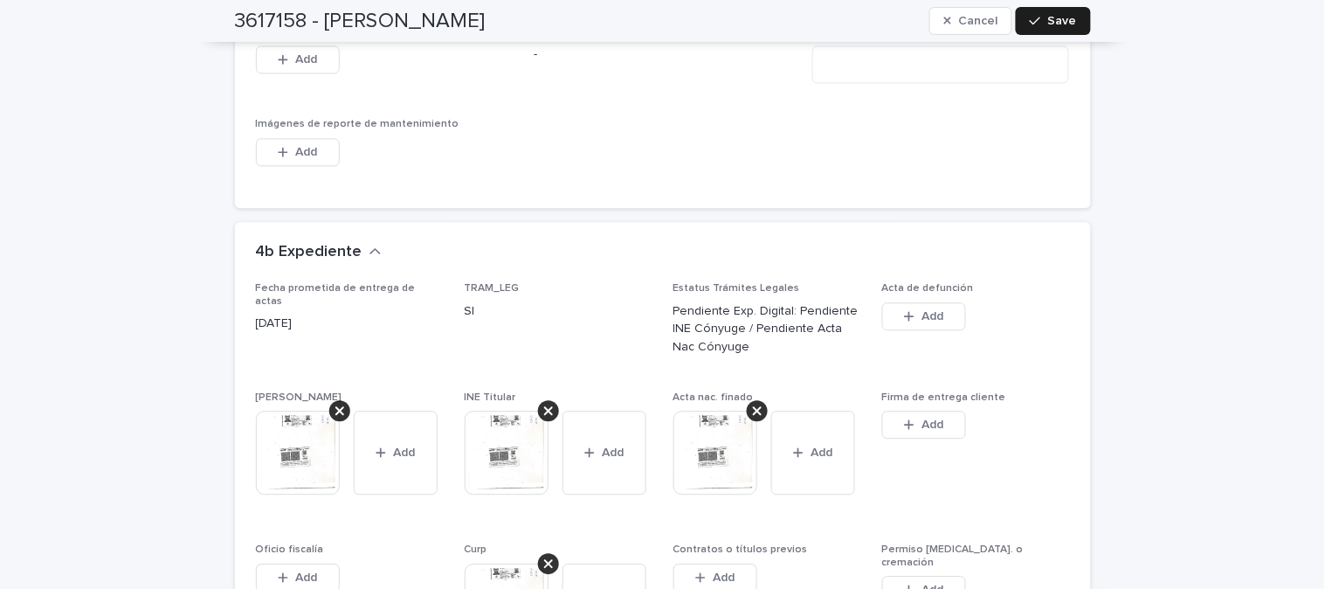
scroll to position [4322, 0]
click at [921, 309] on span "Add" at bounding box center [932, 315] width 22 height 12
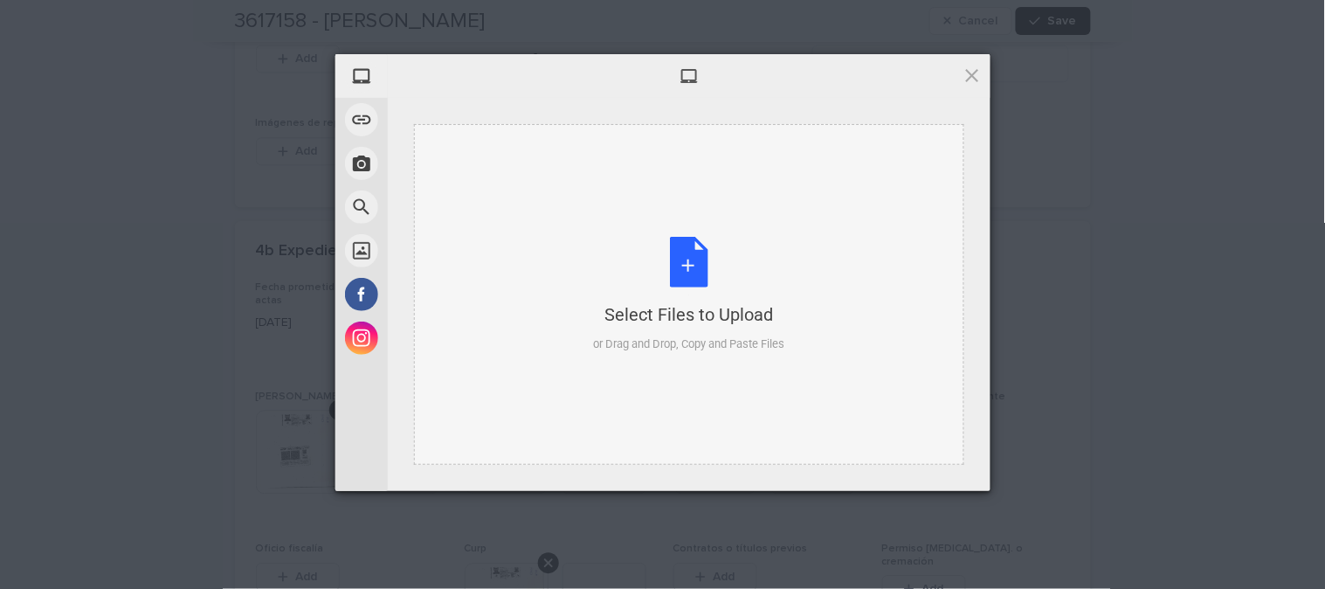
click at [703, 258] on div "Select Files to Upload or Drag and Drop, Copy and Paste Files" at bounding box center [688, 295] width 191 height 116
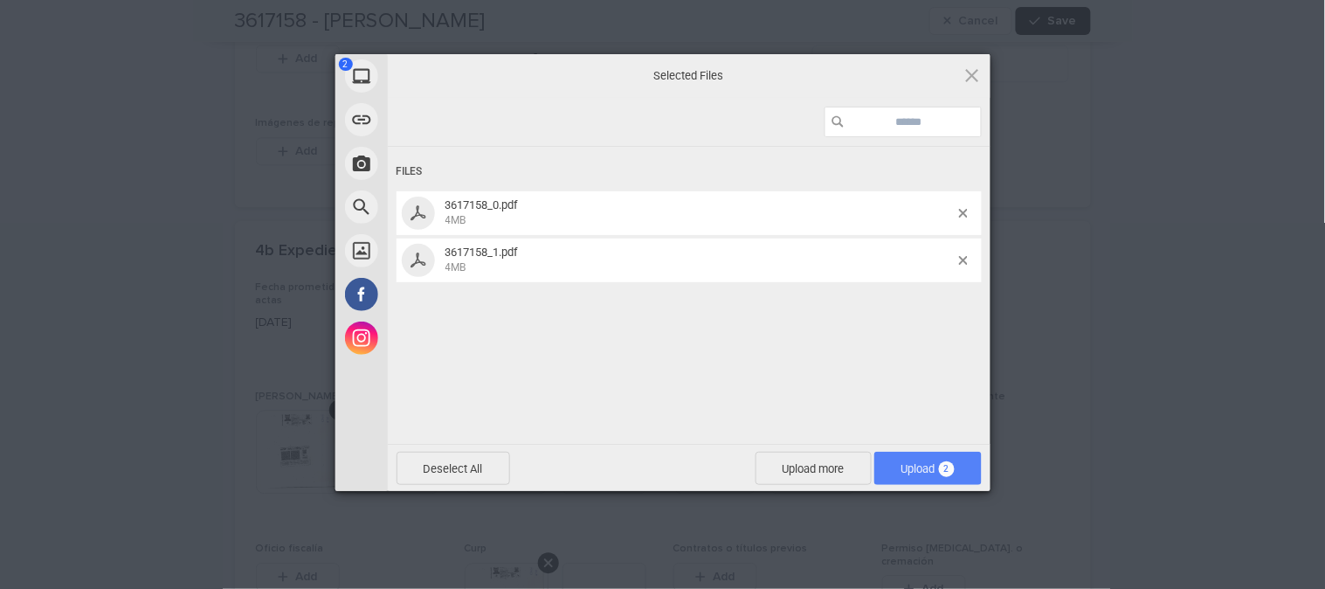
click at [911, 469] on span "Upload 2" at bounding box center [927, 468] width 53 height 13
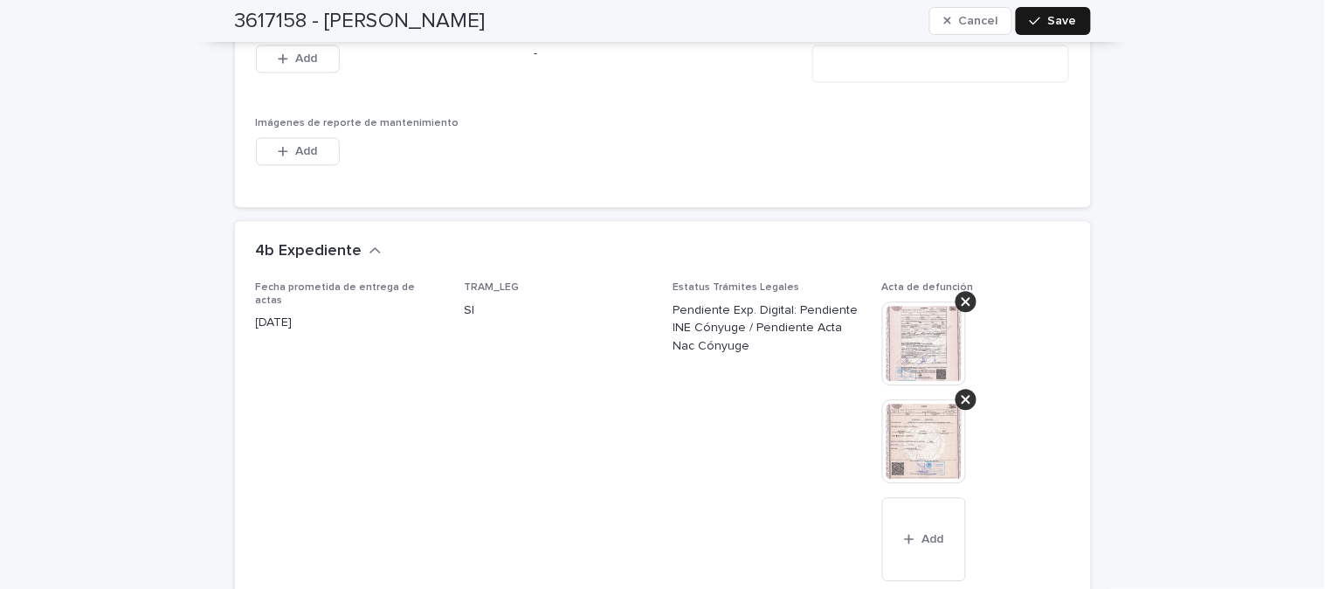
click at [1049, 27] on button "Save" at bounding box center [1053, 21] width 74 height 28
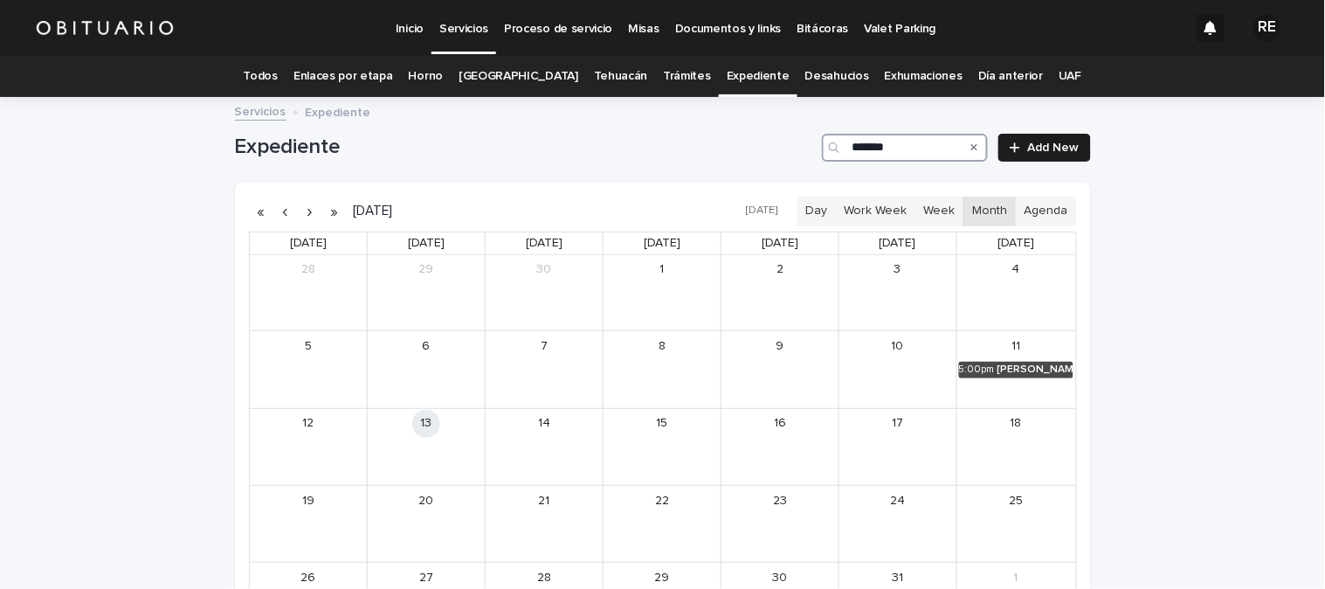
click at [915, 152] on input "*******" at bounding box center [905, 148] width 166 height 28
click at [324, 446] on div "[PERSON_NAME]" at bounding box center [330, 447] width 71 height 12
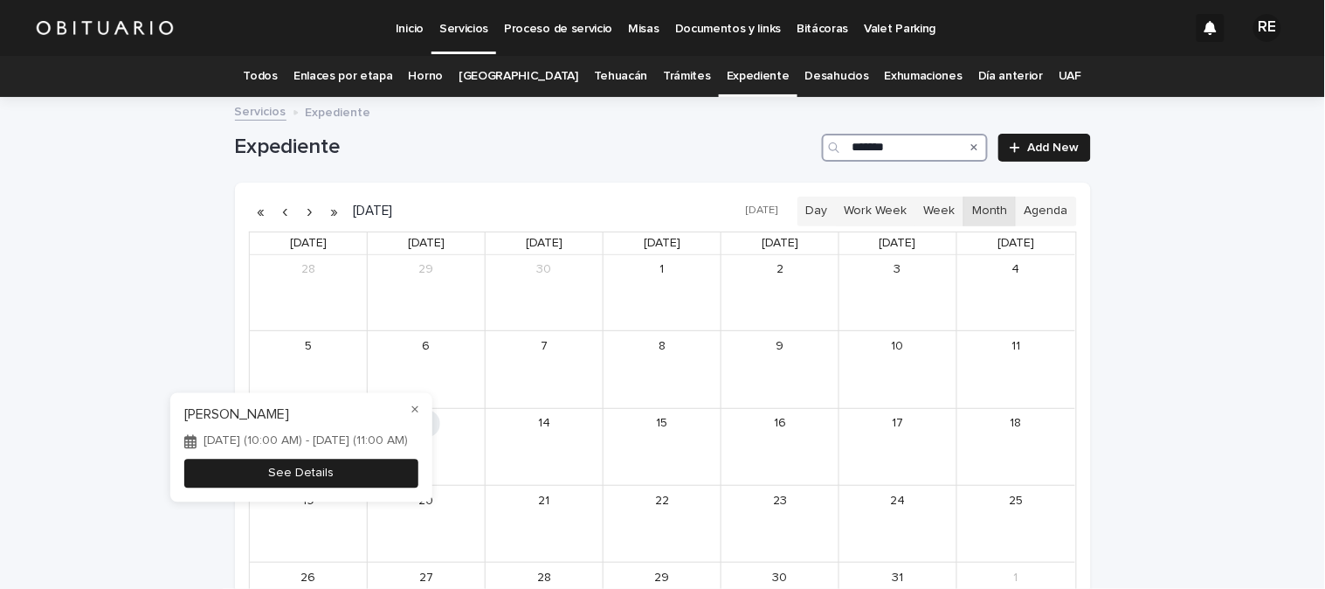
type input "*******"
click at [418, 476] on button "See Details" at bounding box center [301, 473] width 234 height 29
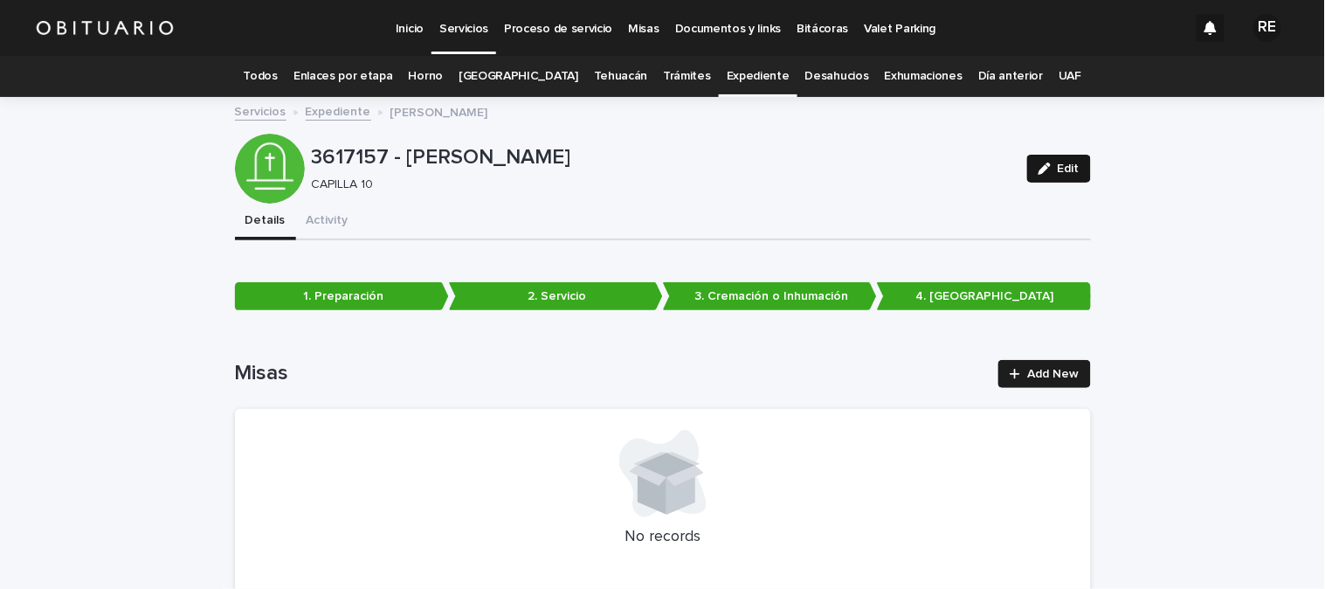
click at [1046, 167] on div "button" at bounding box center [1047, 168] width 19 height 12
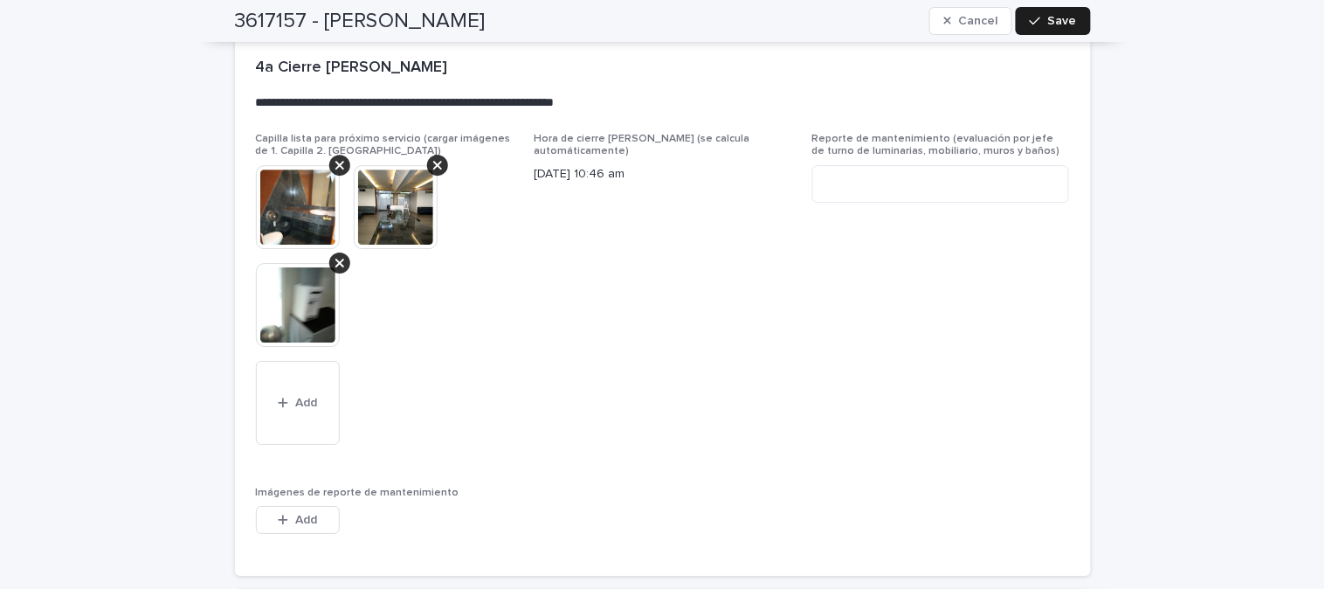
scroll to position [4902, 0]
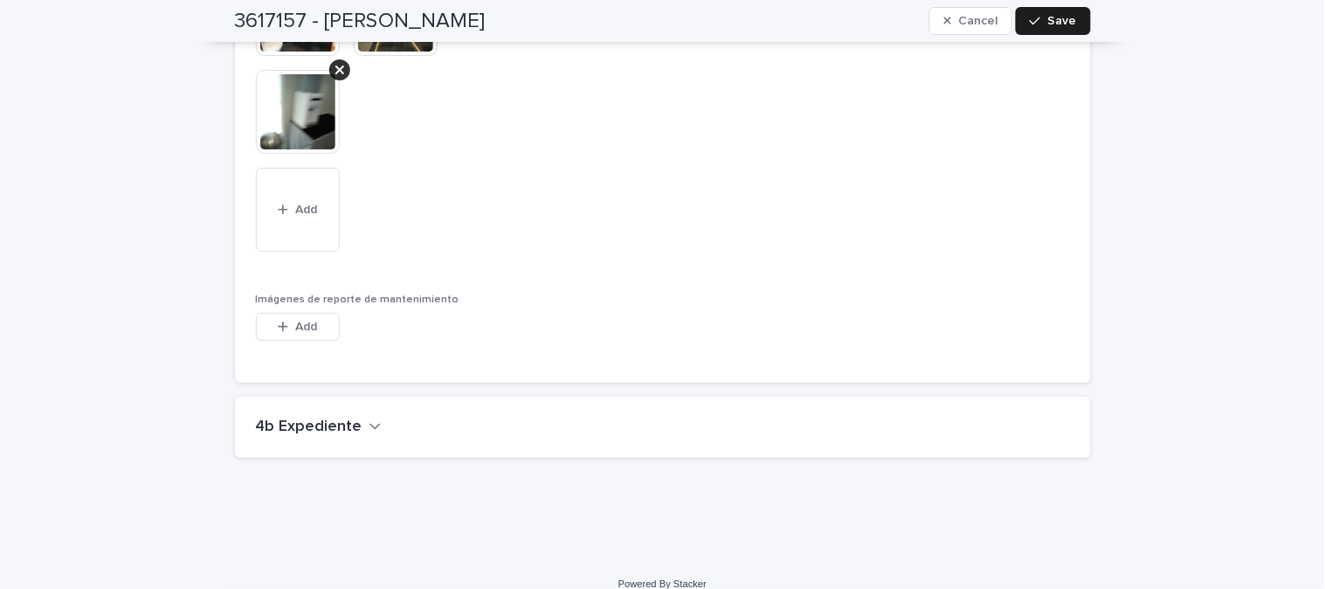
click at [330, 417] on h2 "4b Expediente" at bounding box center [309, 426] width 107 height 19
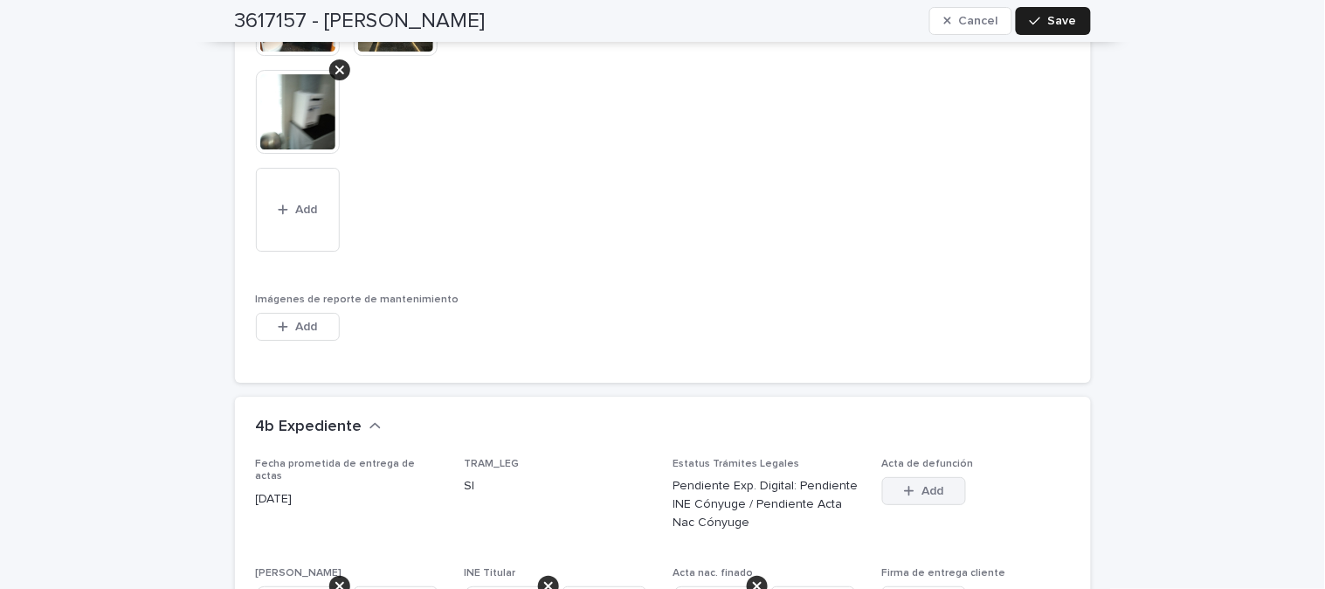
click at [921, 485] on span "Add" at bounding box center [932, 491] width 22 height 12
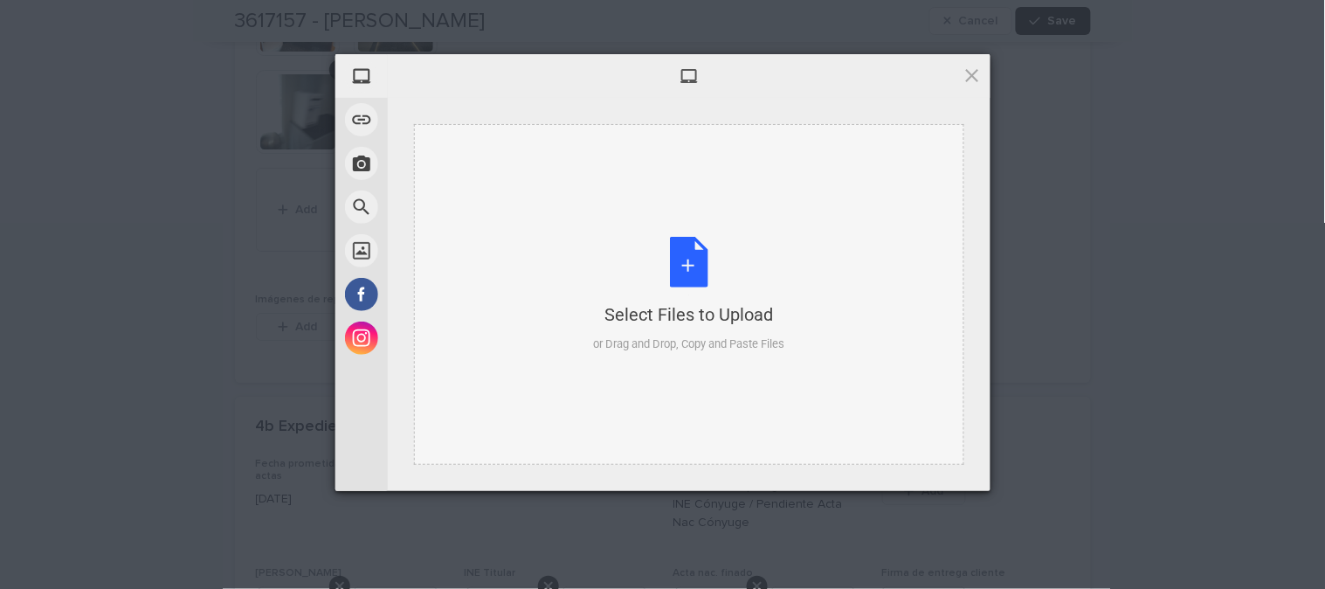
click at [697, 273] on div "Select Files to Upload or Drag and Drop, Copy and Paste Files" at bounding box center [688, 295] width 191 height 116
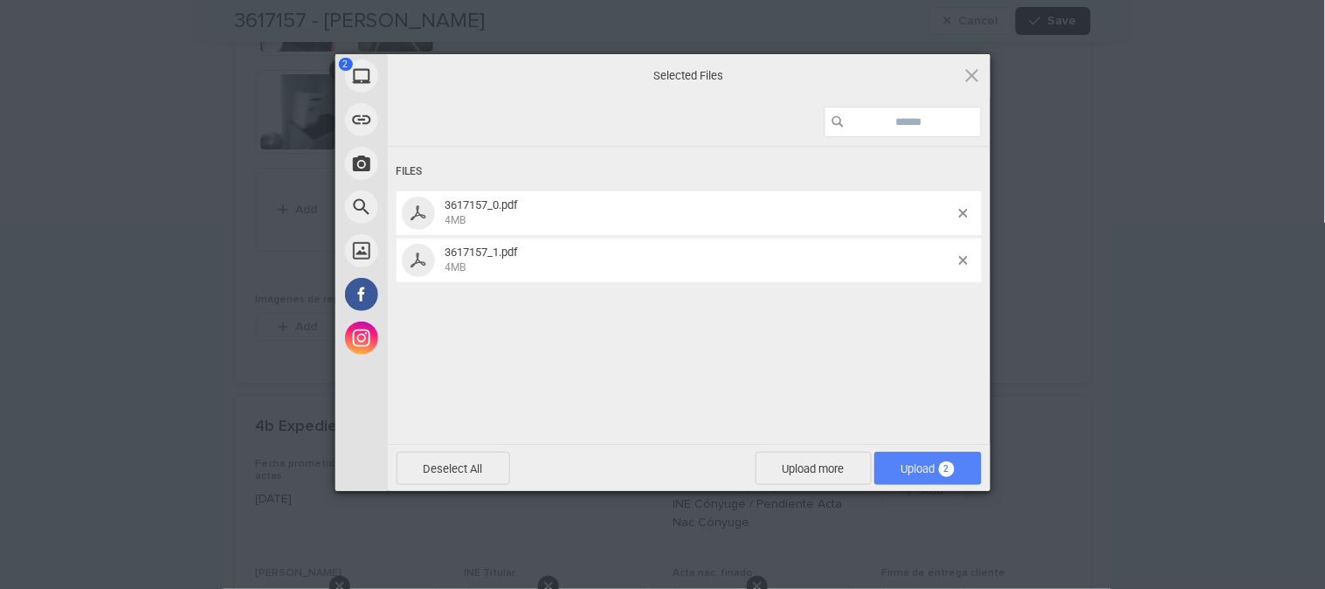
click at [930, 465] on span "Upload 2" at bounding box center [927, 468] width 53 height 13
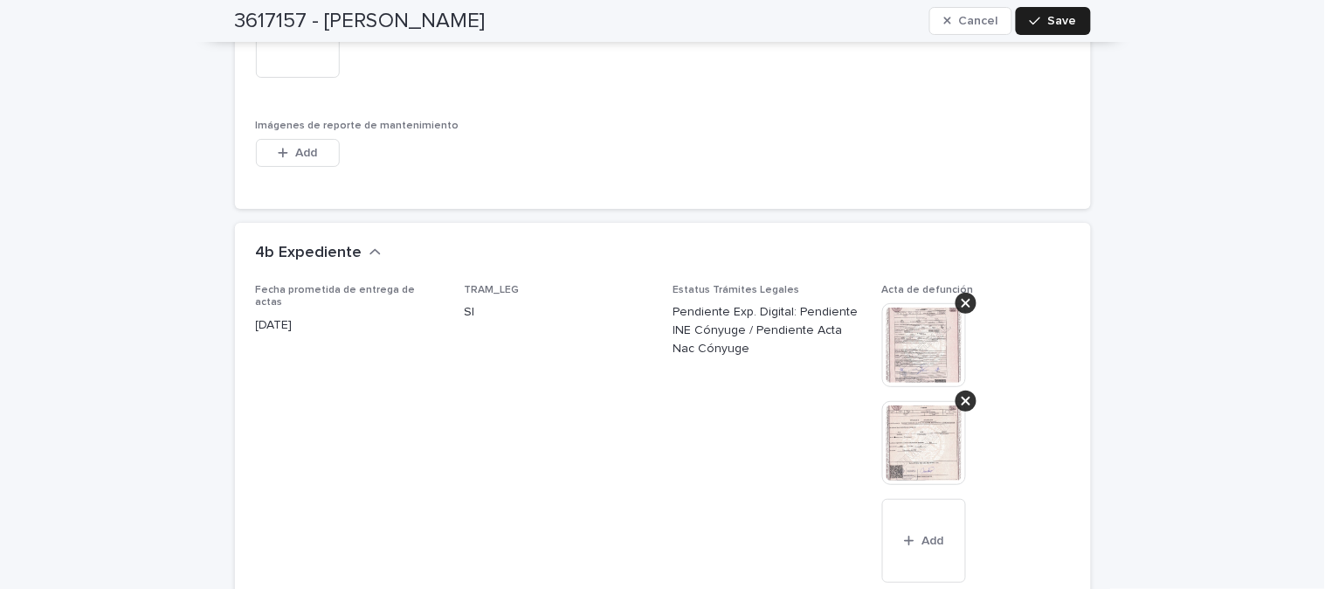
scroll to position [5096, 0]
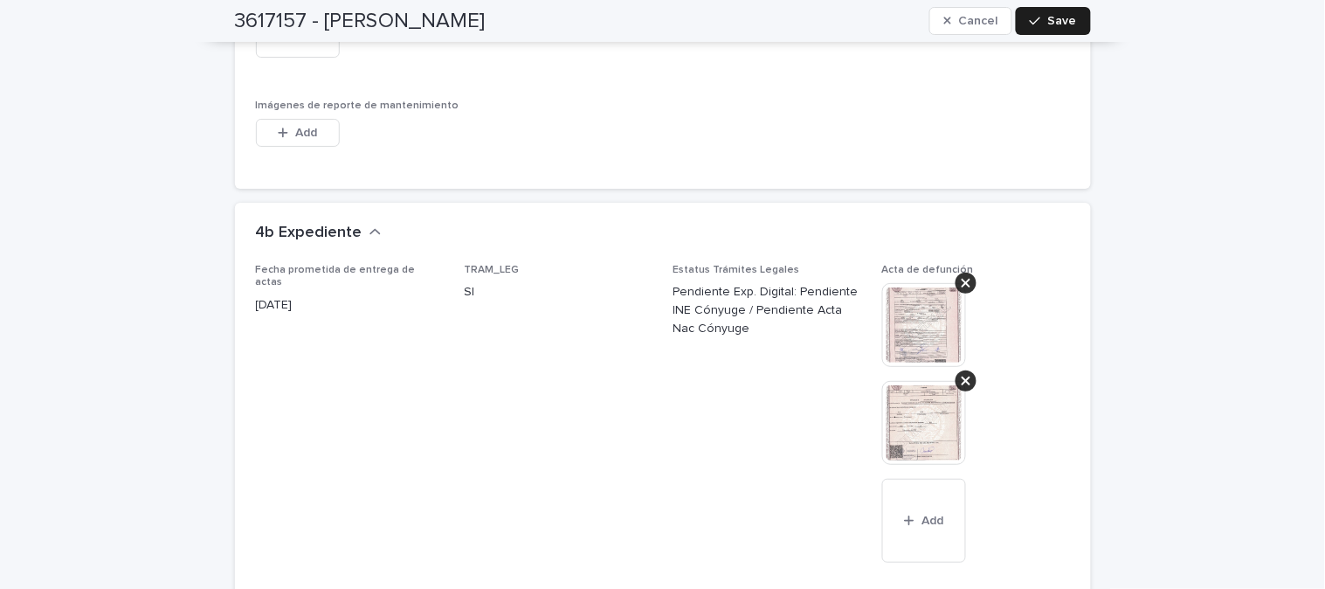
click at [906, 314] on img at bounding box center [924, 325] width 84 height 84
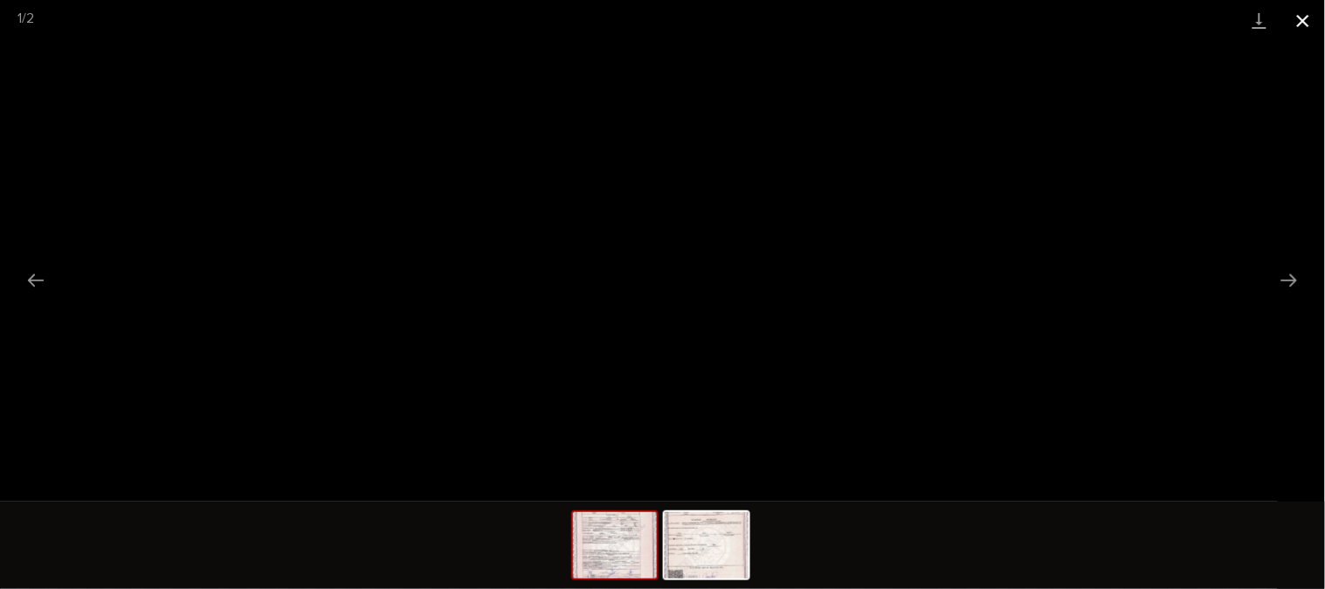
click at [1303, 22] on button "Close gallery" at bounding box center [1303, 20] width 44 height 41
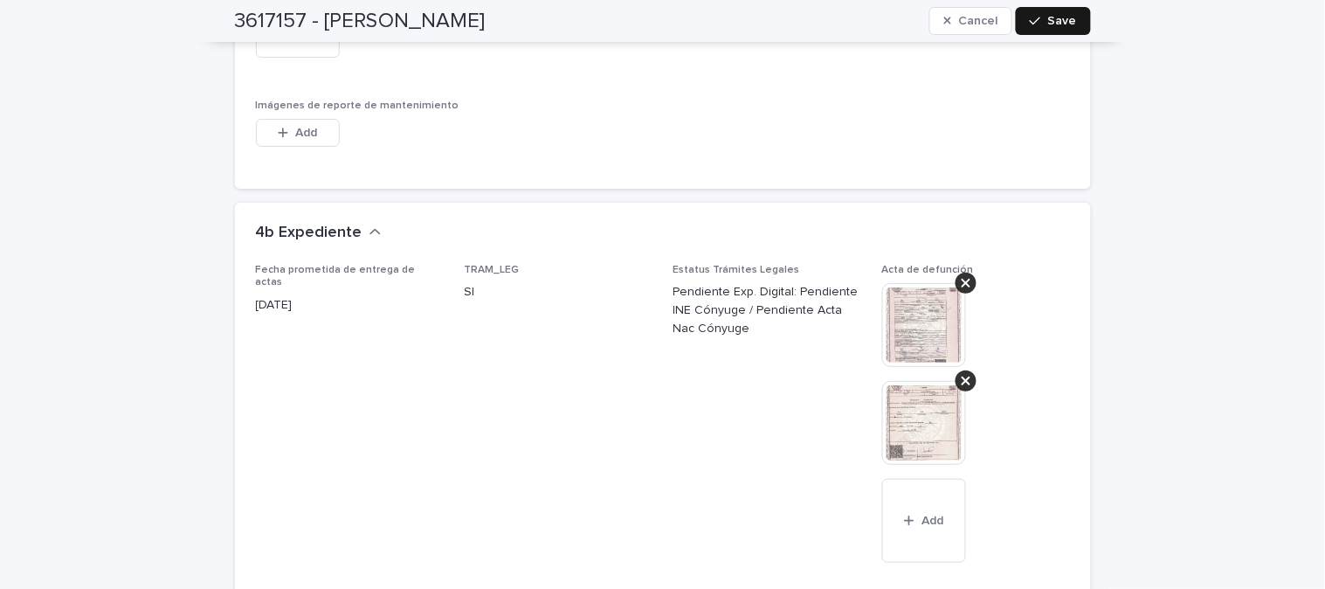
click at [1037, 22] on div "button" at bounding box center [1038, 21] width 17 height 12
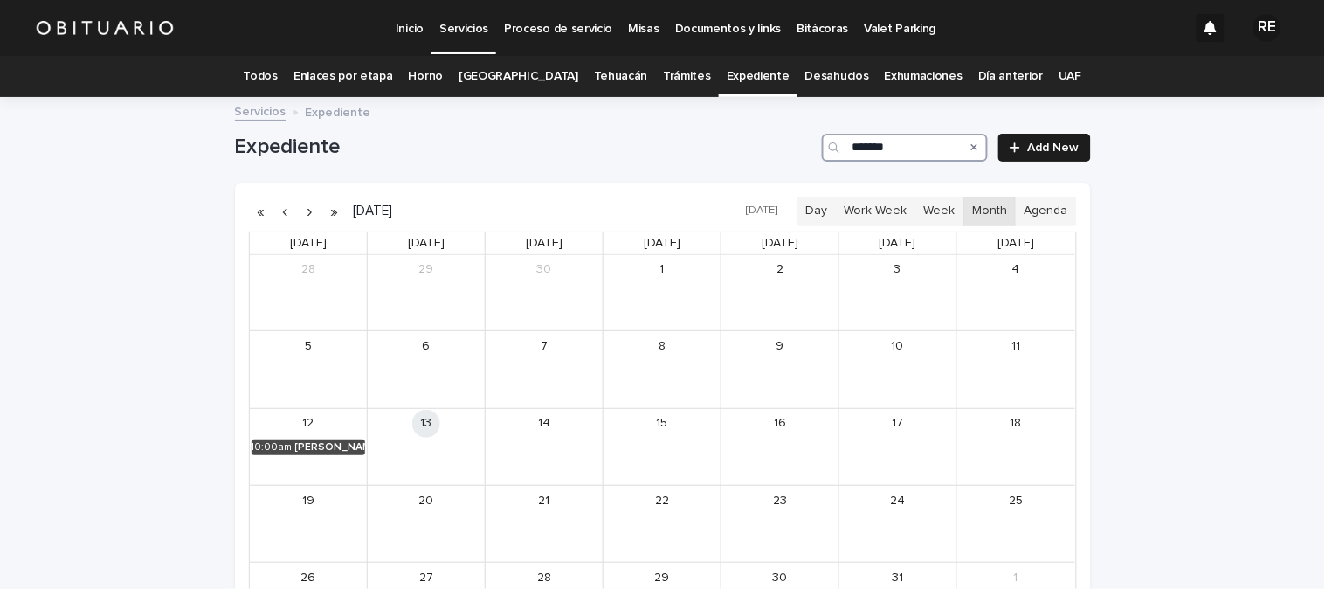
click at [919, 148] on input "*******" at bounding box center [905, 148] width 166 height 28
click at [1011, 368] on div "[PERSON_NAME]" at bounding box center [1035, 369] width 75 height 12
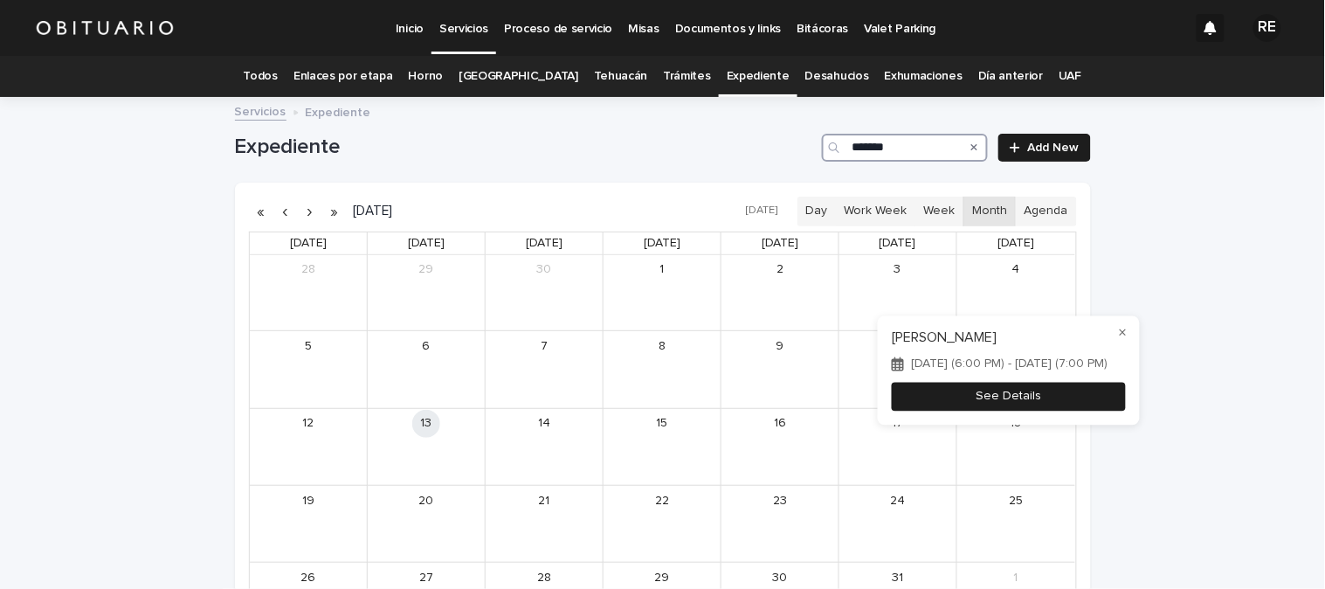
type input "*******"
click at [1063, 391] on button "See Details" at bounding box center [1009, 396] width 234 height 29
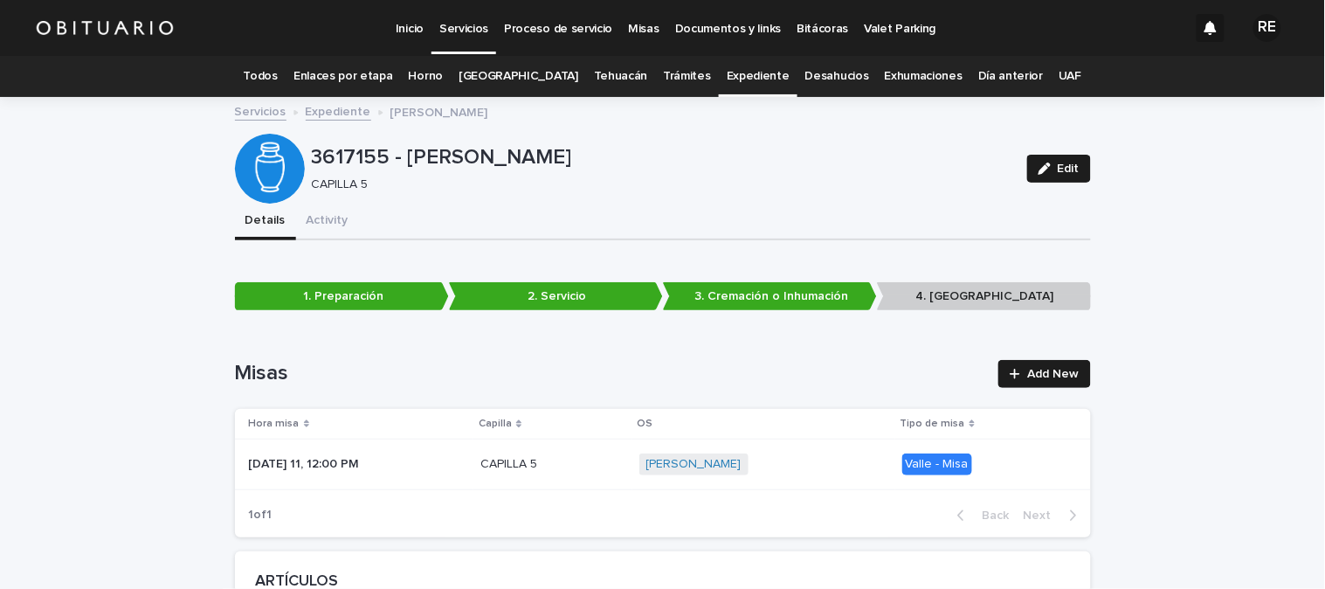
drag, startPoint x: 1045, startPoint y: 162, endPoint x: 1114, endPoint y: 194, distance: 75.0
click at [1045, 163] on div "button" at bounding box center [1047, 168] width 19 height 12
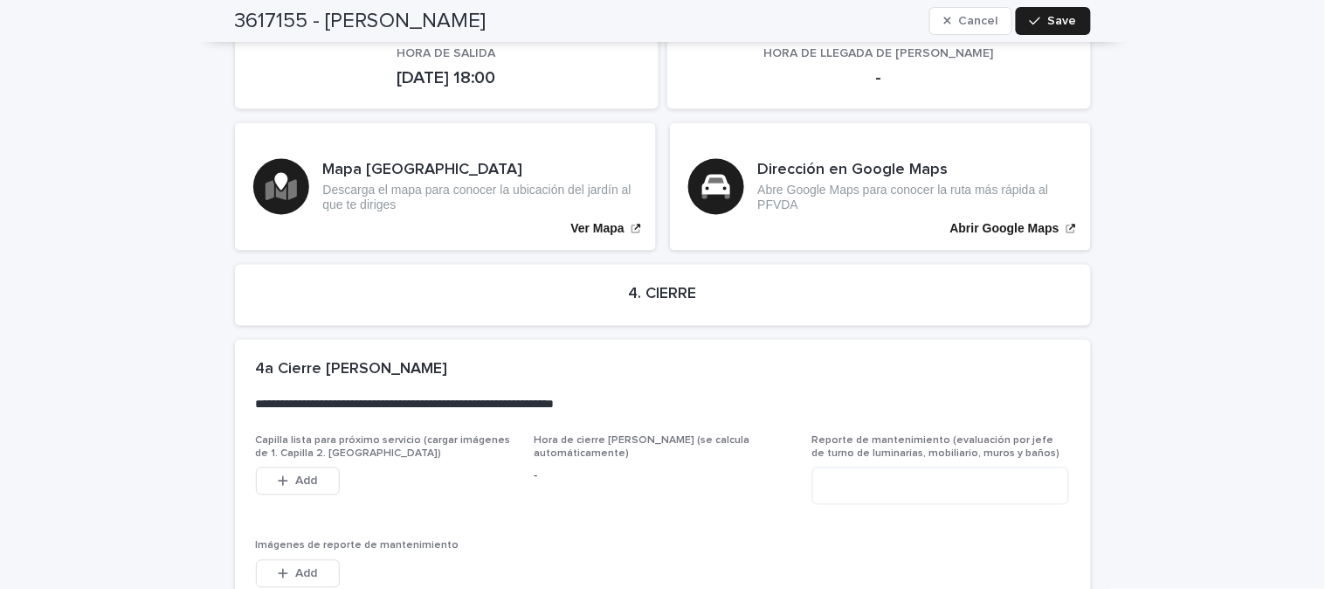
scroll to position [4335, 0]
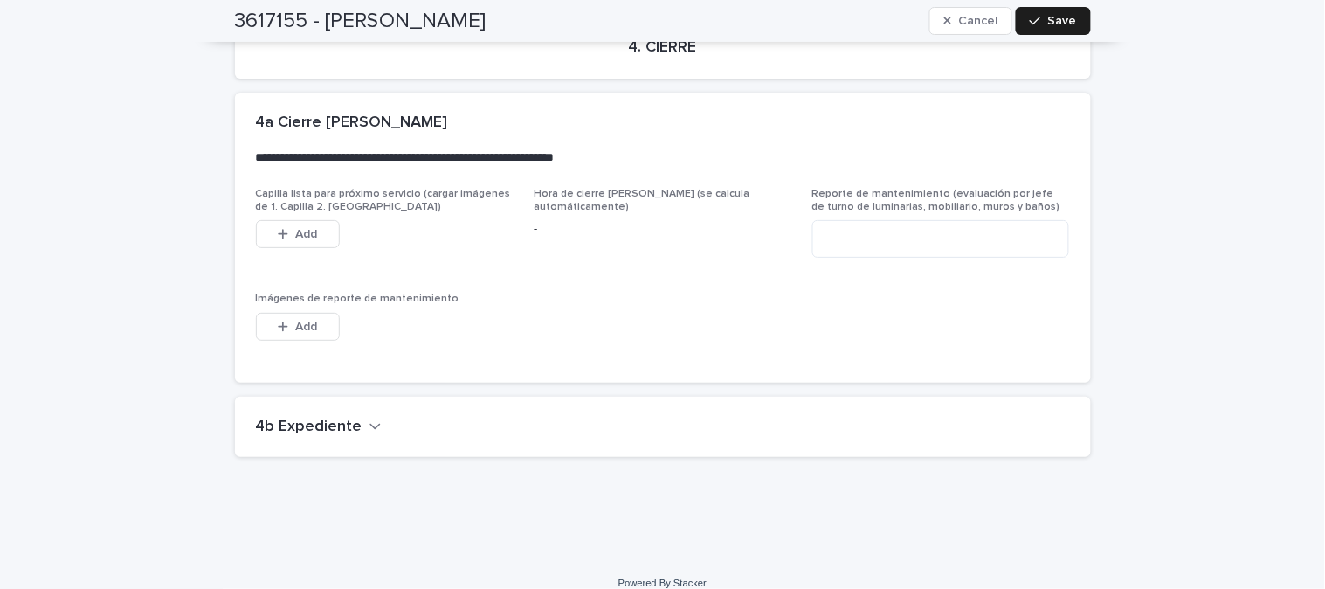
click at [271, 417] on h2 "4b Expediente" at bounding box center [309, 426] width 107 height 19
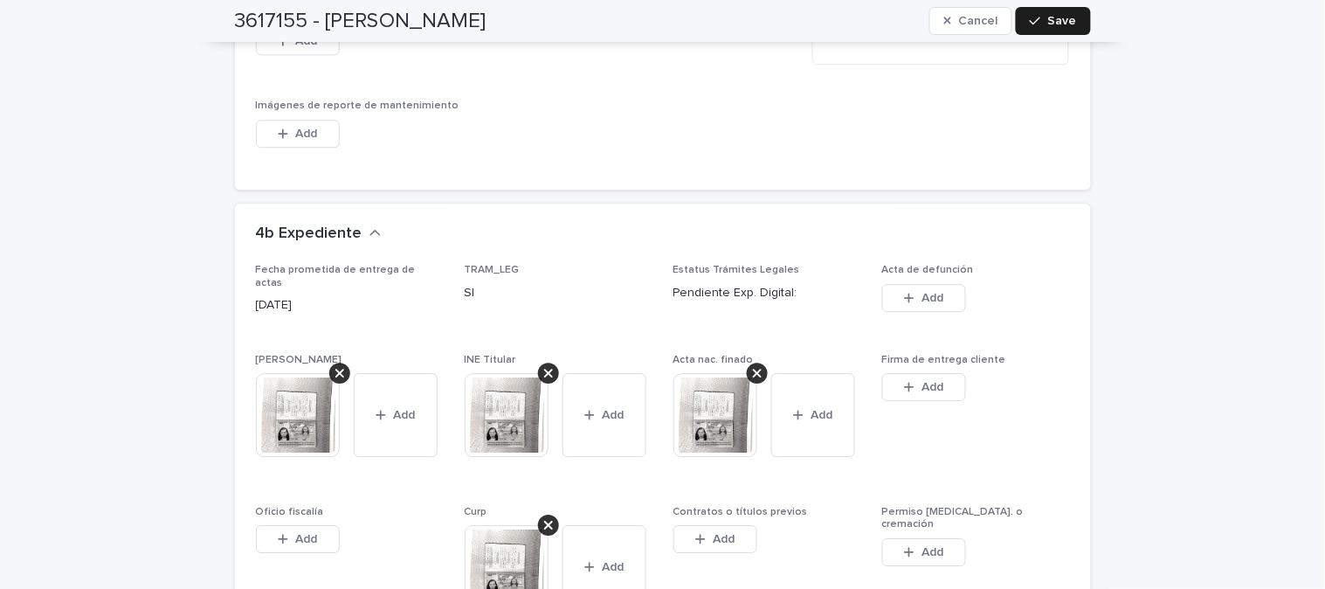
scroll to position [4529, 0]
click at [921, 291] on span "Add" at bounding box center [932, 297] width 22 height 12
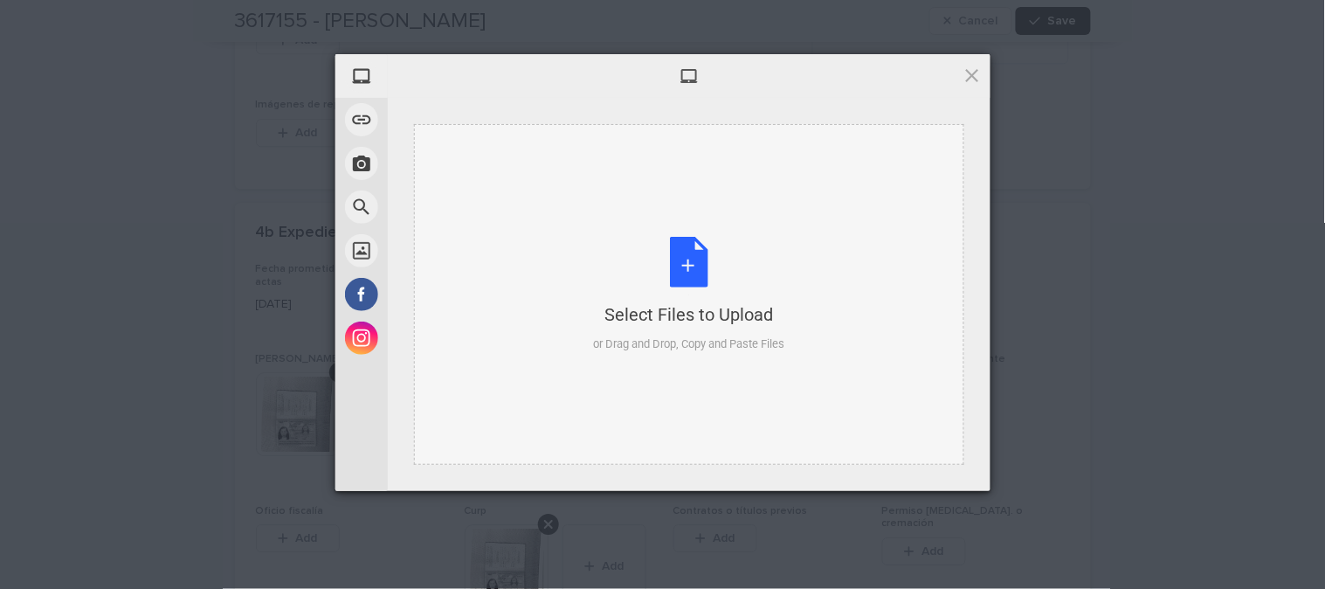
click at [702, 274] on div "Select Files to Upload or Drag and Drop, Copy and Paste Files" at bounding box center [688, 295] width 191 height 116
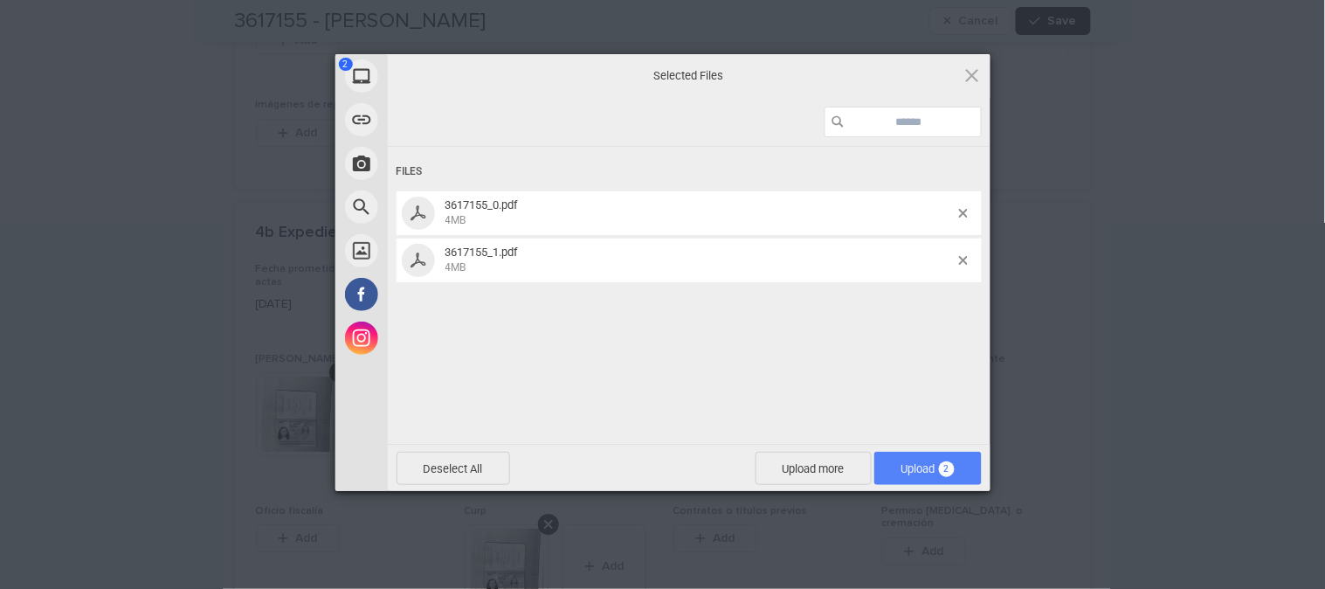
click at [933, 466] on span "Upload 2" at bounding box center [927, 468] width 53 height 13
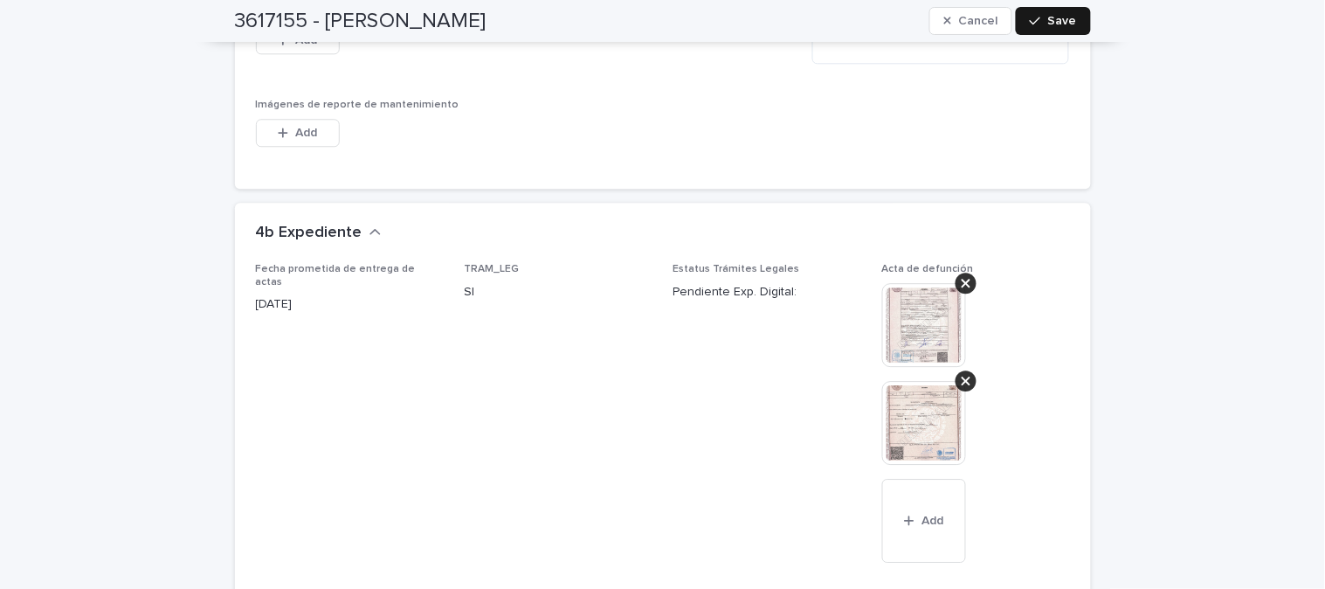
click at [1048, 22] on span "Save" at bounding box center [1062, 21] width 29 height 12
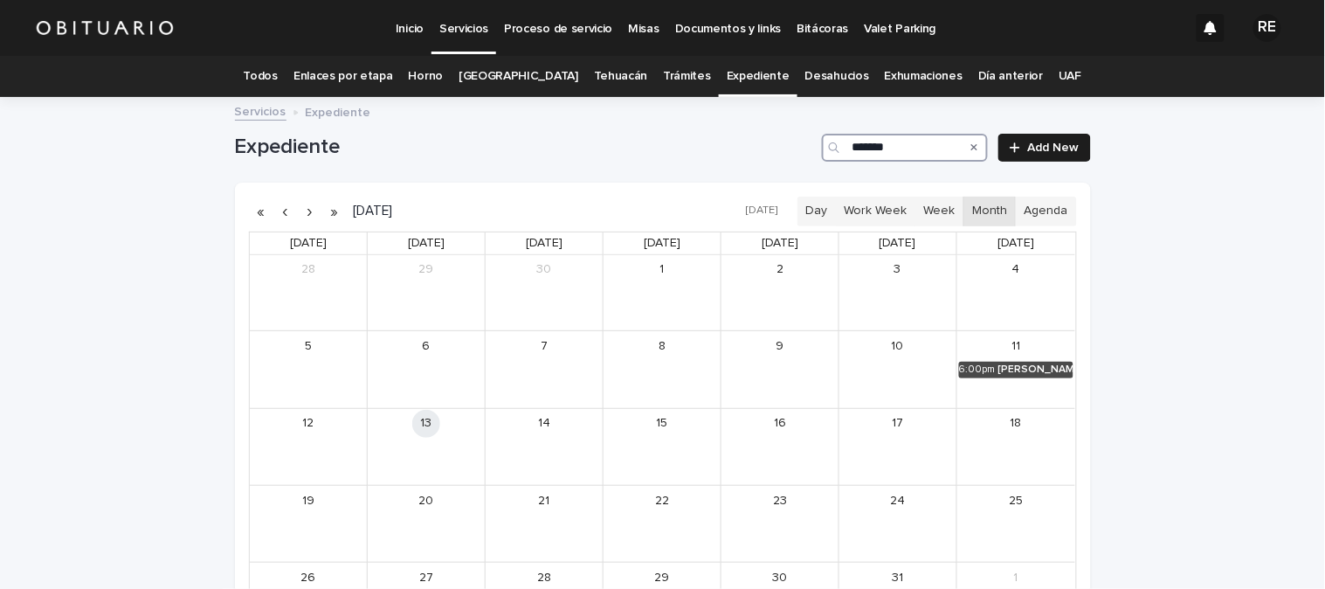
click at [897, 151] on input "*******" at bounding box center [905, 148] width 166 height 28
click at [338, 443] on div "[PERSON_NAME] R/N" at bounding box center [329, 447] width 74 height 12
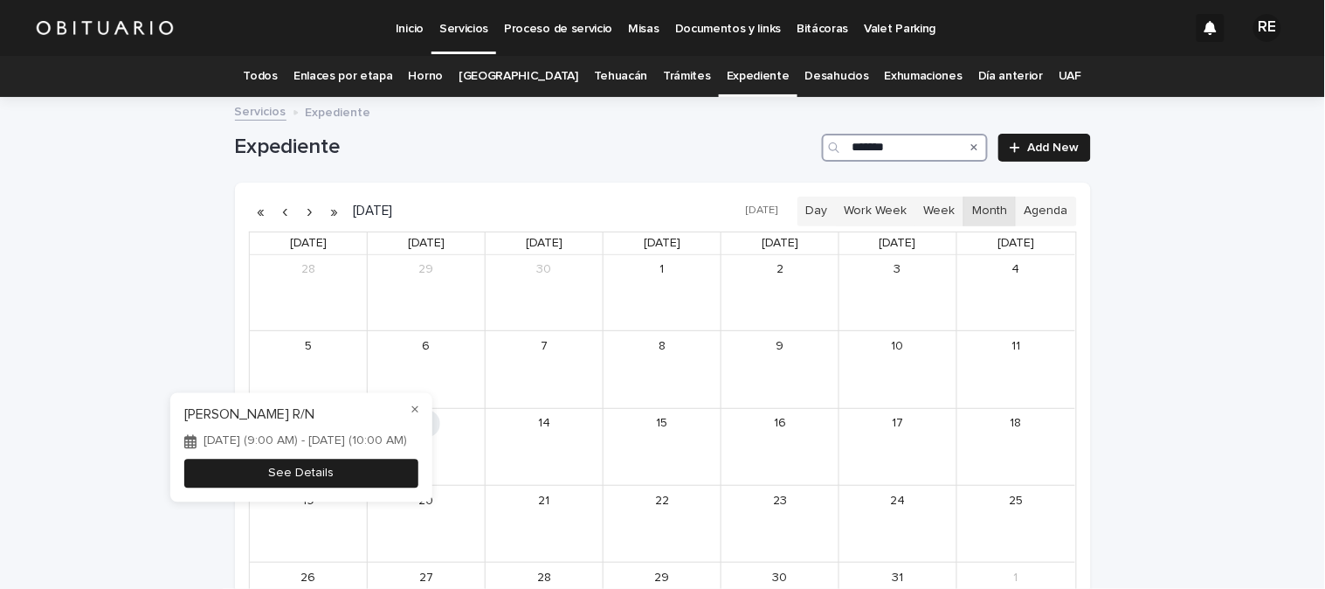
type input "*******"
click at [372, 480] on button "See Details" at bounding box center [301, 473] width 234 height 29
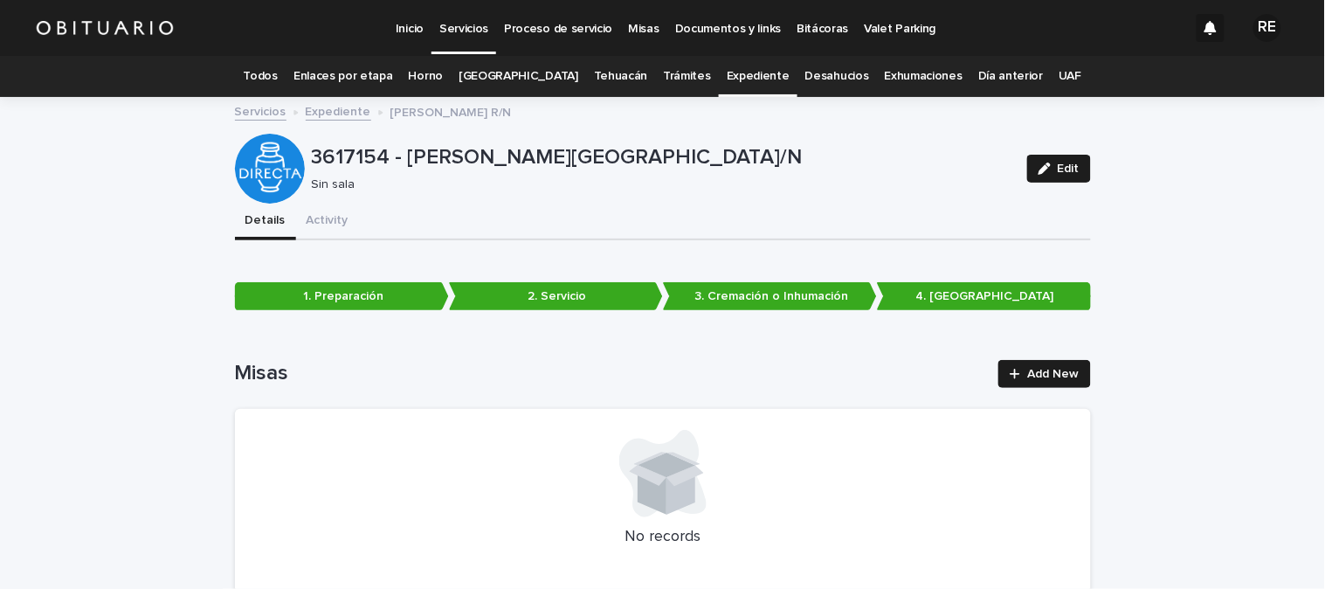
drag, startPoint x: 1044, startPoint y: 162, endPoint x: 1316, endPoint y: 50, distance: 294.9
click at [1044, 163] on div "button" at bounding box center [1047, 168] width 19 height 12
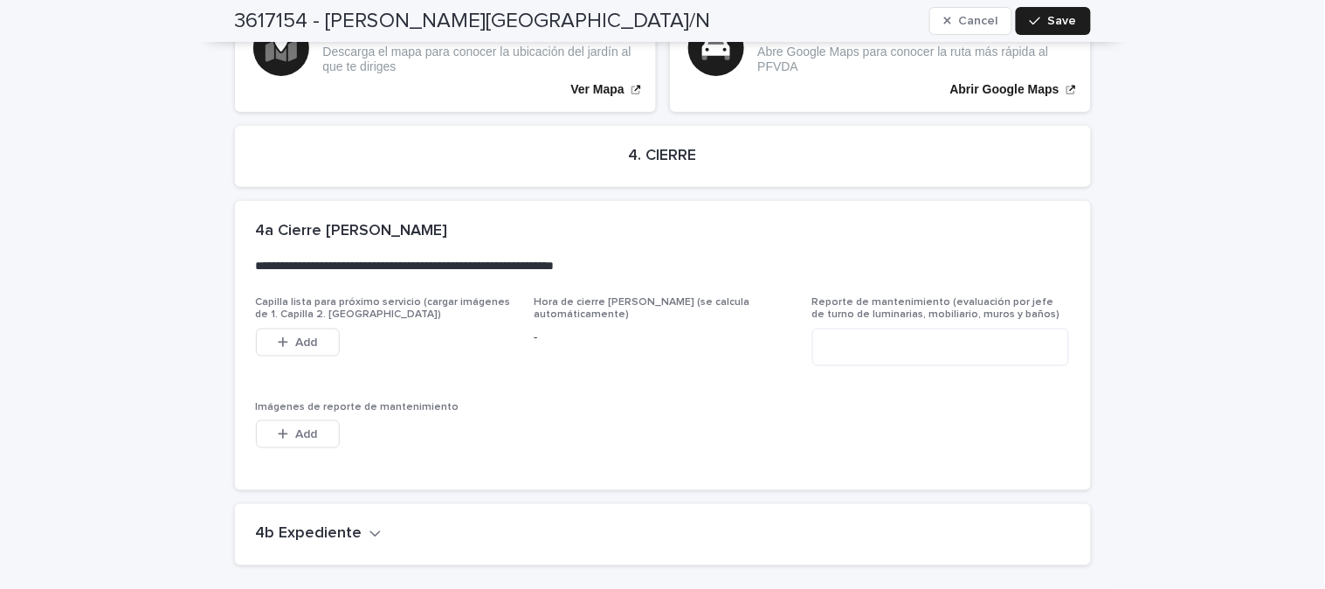
scroll to position [3922, 0]
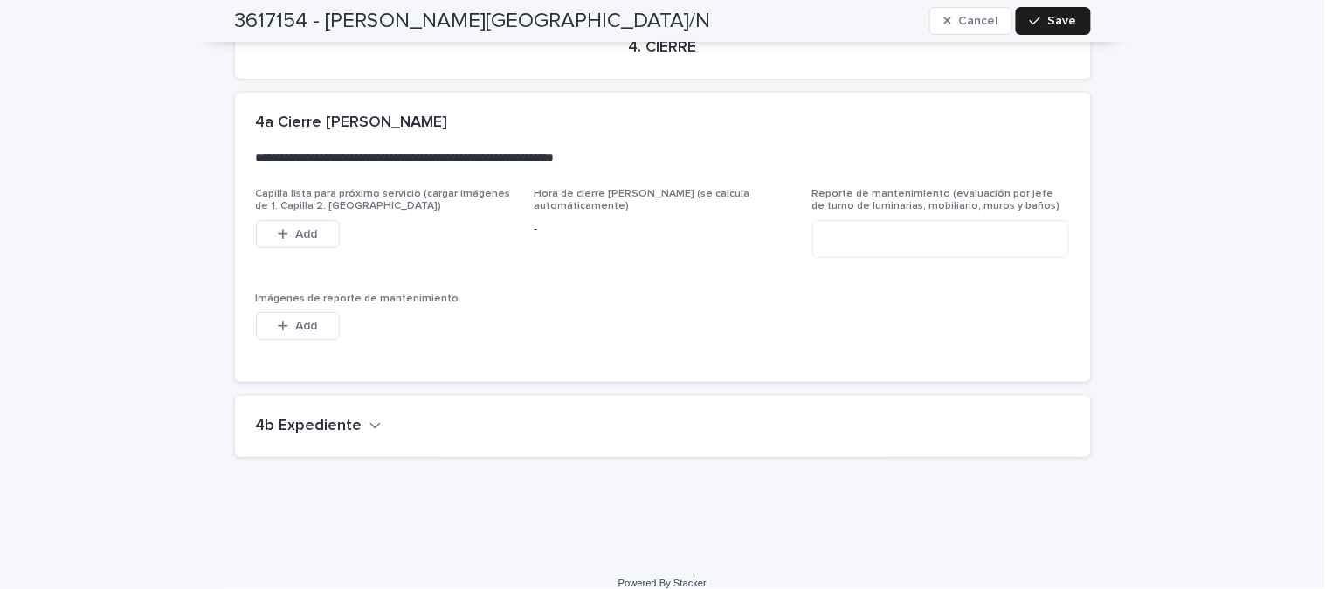
click at [341, 417] on h2 "4b Expediente" at bounding box center [309, 426] width 107 height 19
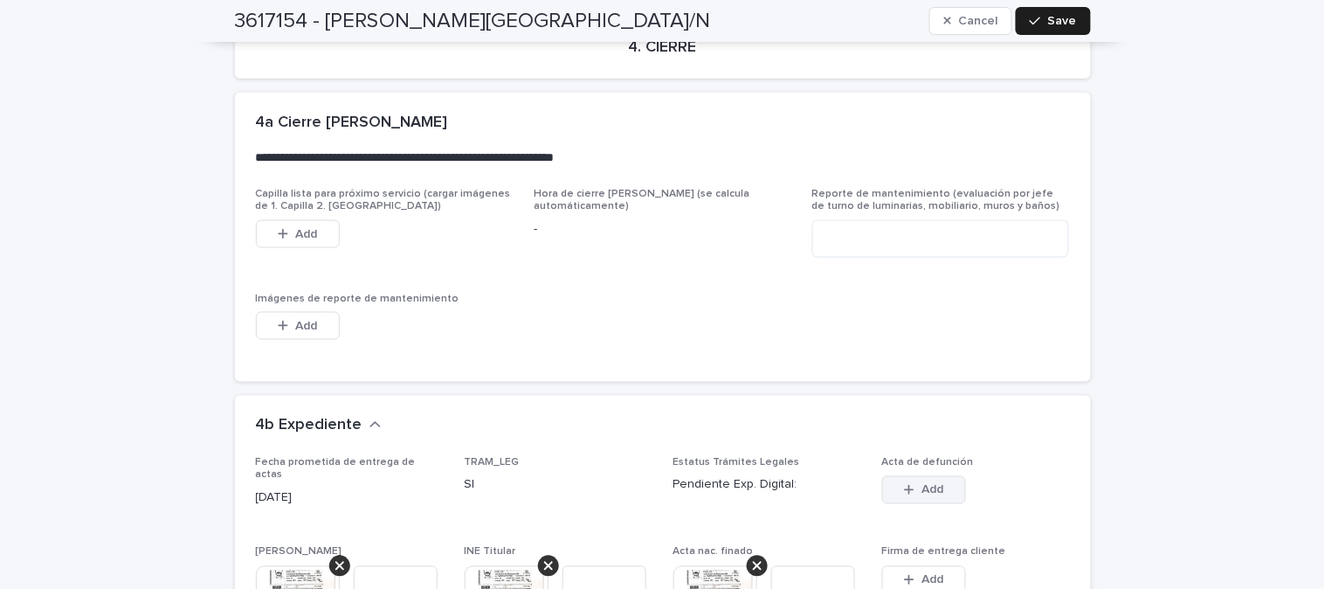
click at [928, 484] on span "Add" at bounding box center [932, 490] width 22 height 12
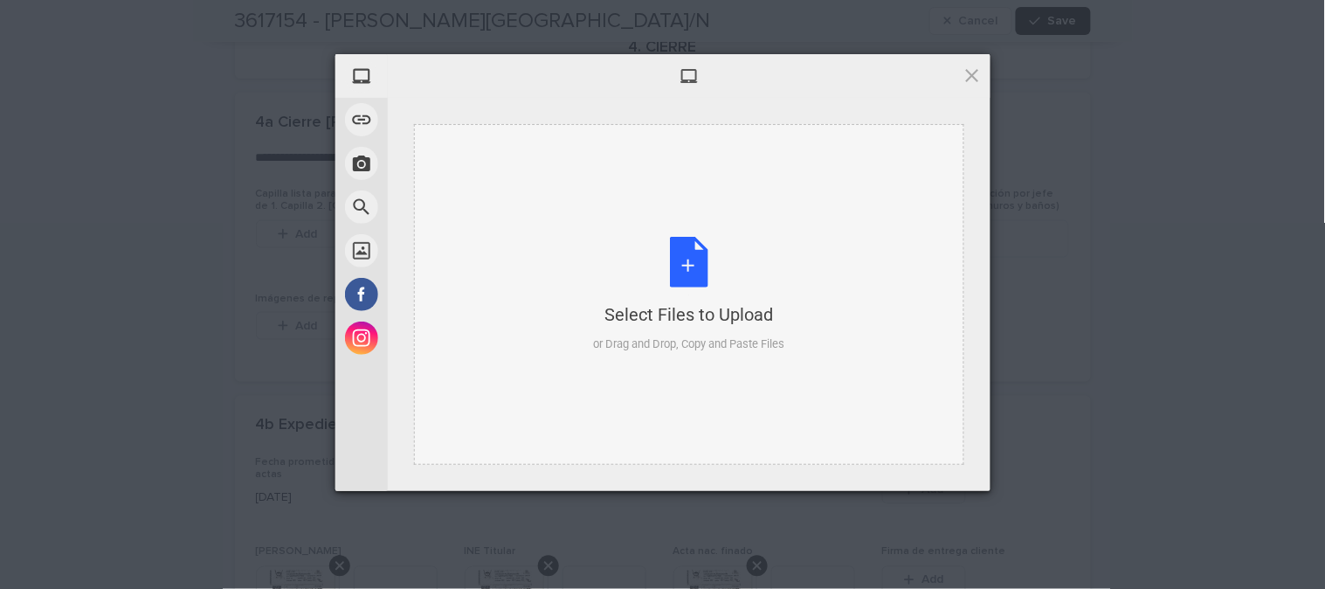
click at [675, 266] on div "Select Files to Upload or Drag and Drop, Copy and Paste Files" at bounding box center [688, 295] width 191 height 116
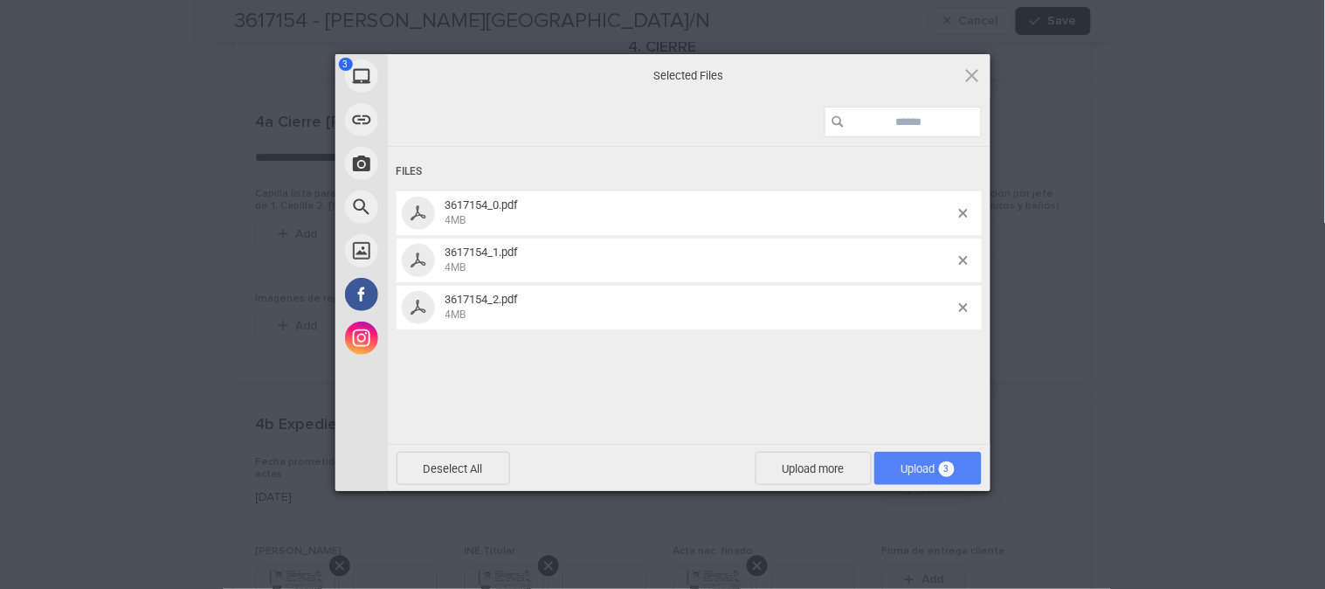
click at [907, 466] on span "Upload 3" at bounding box center [927, 468] width 53 height 13
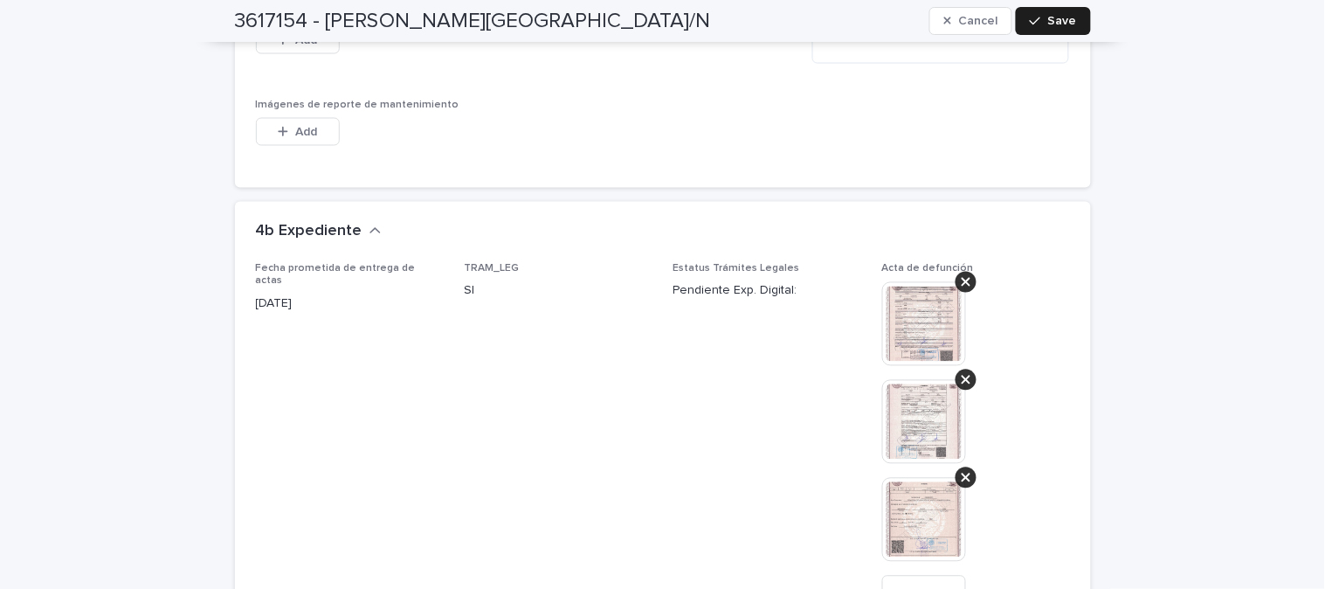
scroll to position [4212, 0]
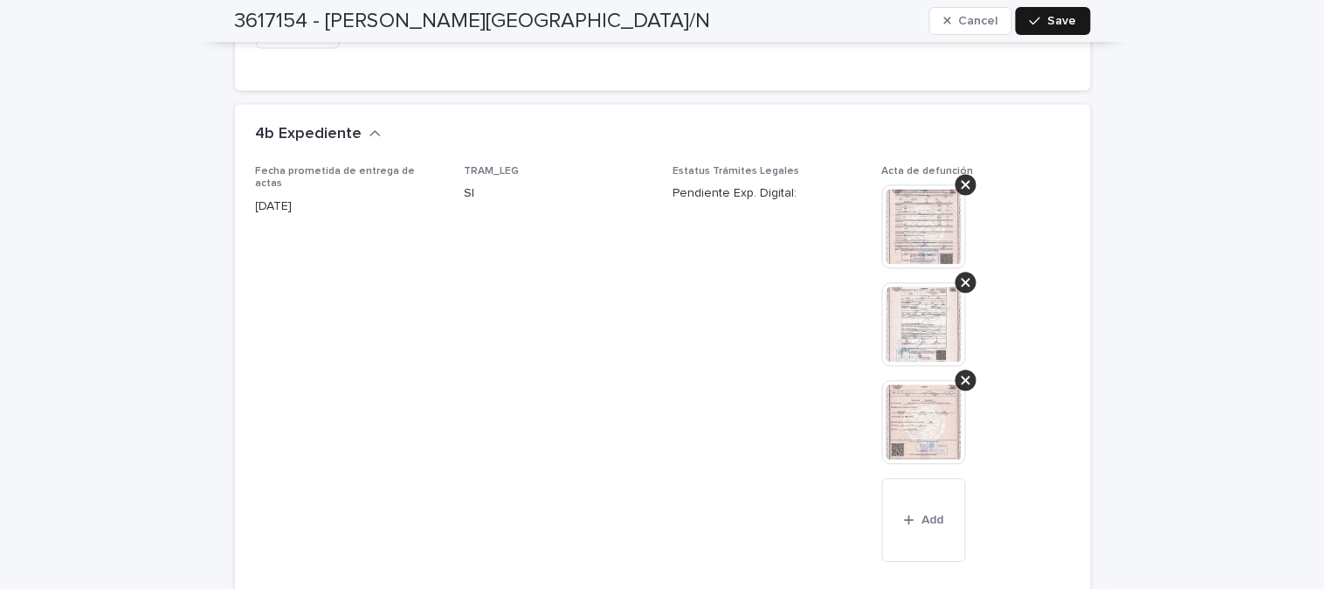
click at [1034, 24] on icon "button" at bounding box center [1035, 21] width 10 height 12
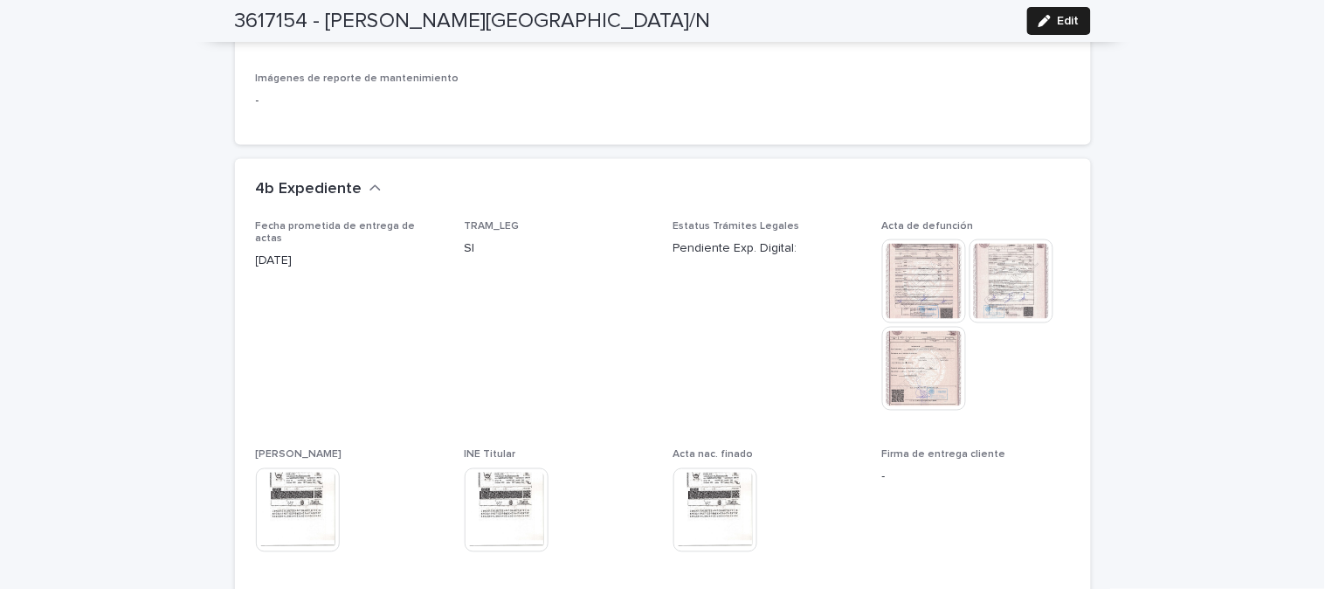
scroll to position [3899, 0]
